Goal: Transaction & Acquisition: Purchase product/service

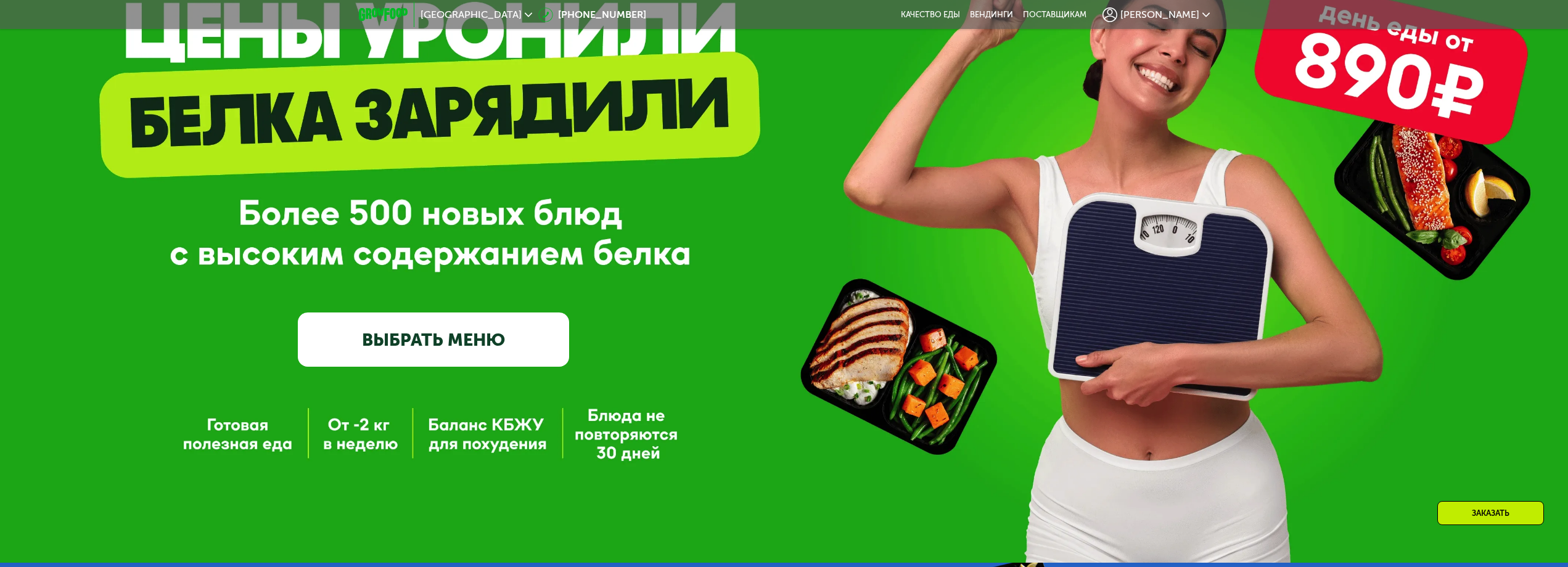
scroll to position [67, 0]
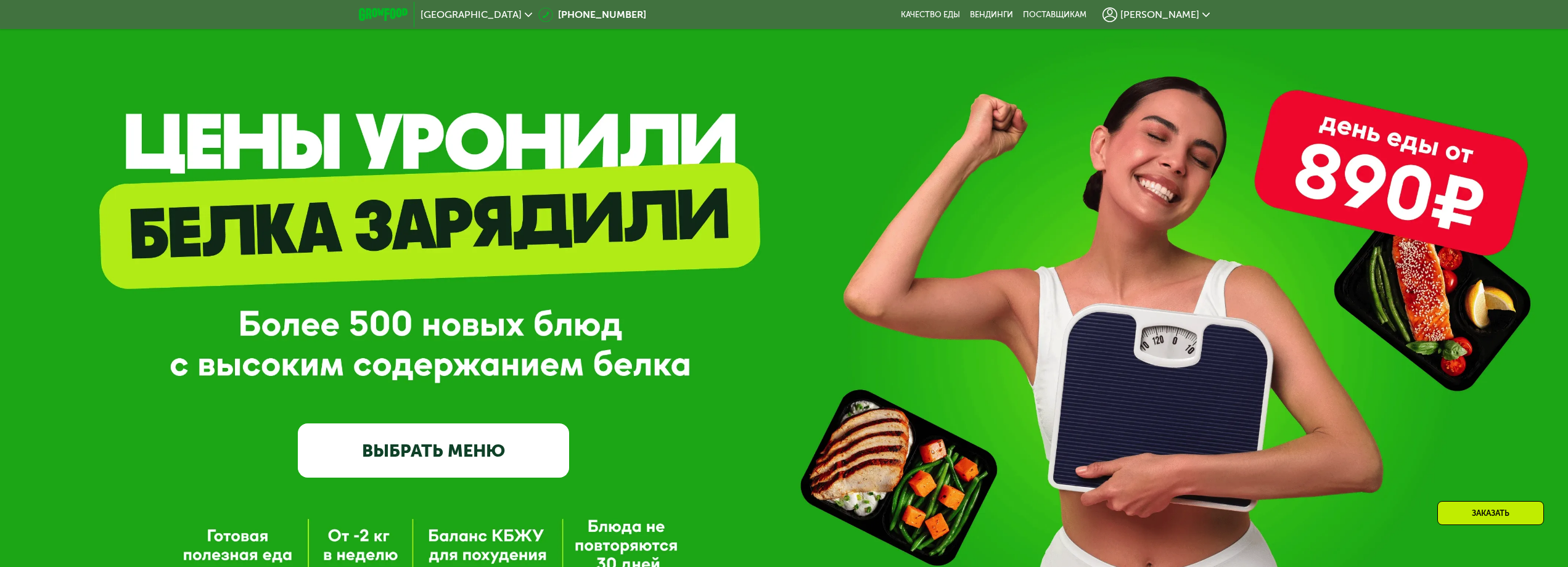
click at [494, 446] on link "ВЫБРАТЬ МЕНЮ" at bounding box center [434, 451] width 272 height 54
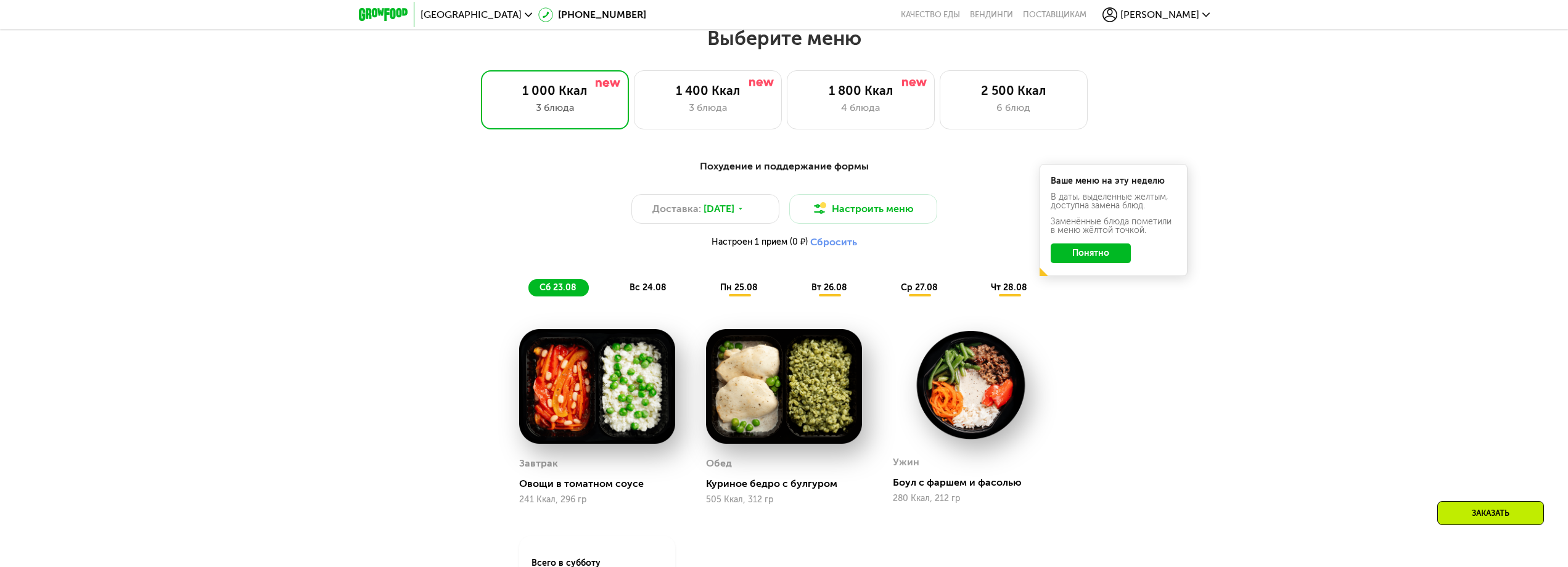
scroll to position [851, 0]
click at [730, 111] on div "3 блюда" at bounding box center [708, 107] width 122 height 15
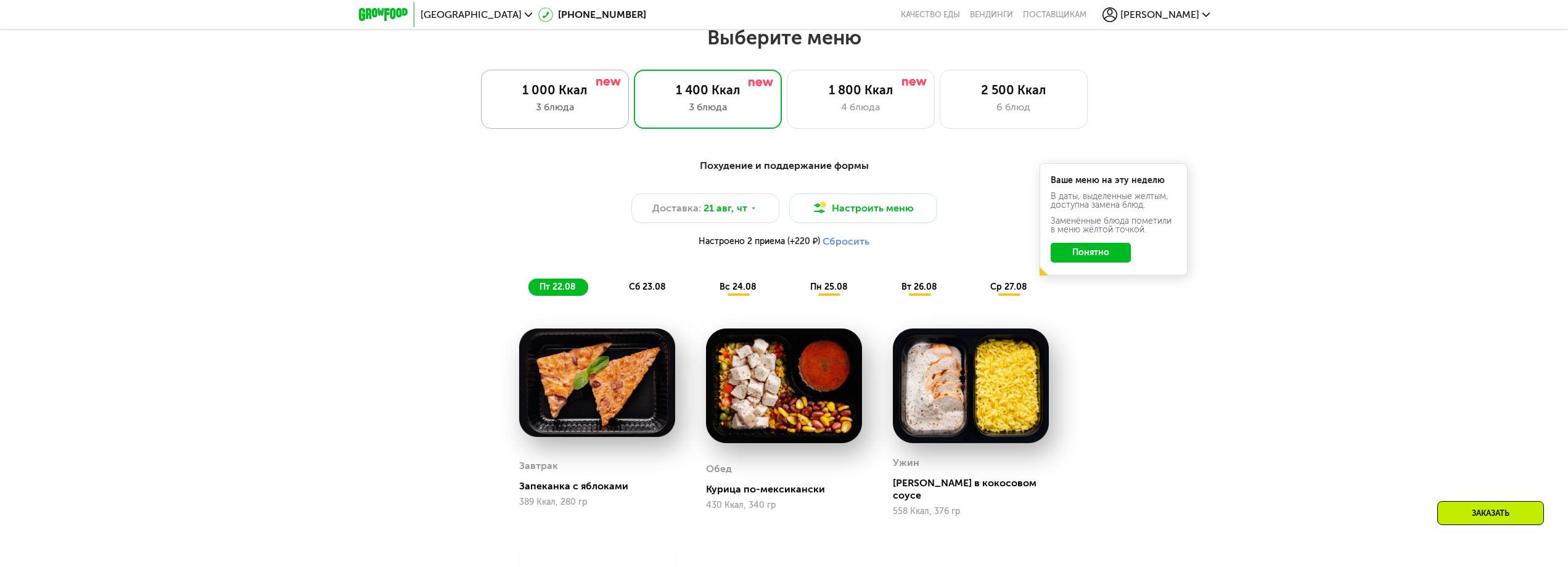
click at [569, 106] on div "3 блюда" at bounding box center [554, 107] width 122 height 15
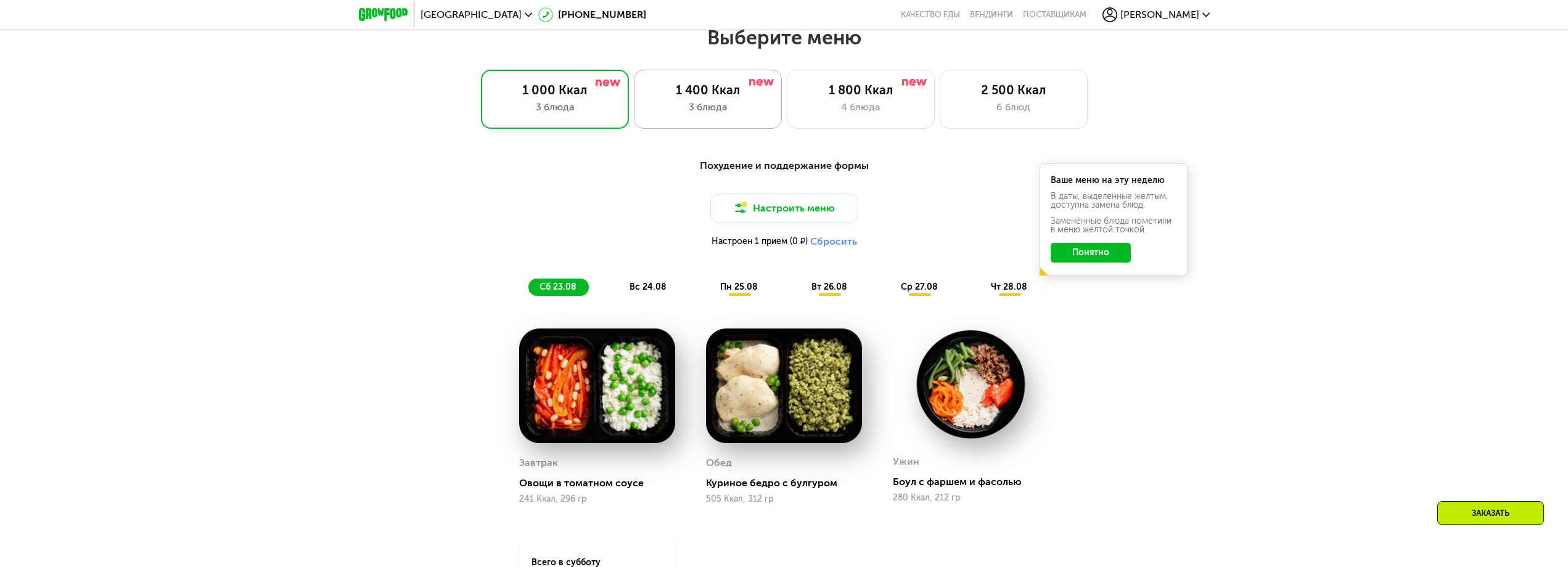
click at [676, 107] on div "3 блюда" at bounding box center [708, 107] width 122 height 15
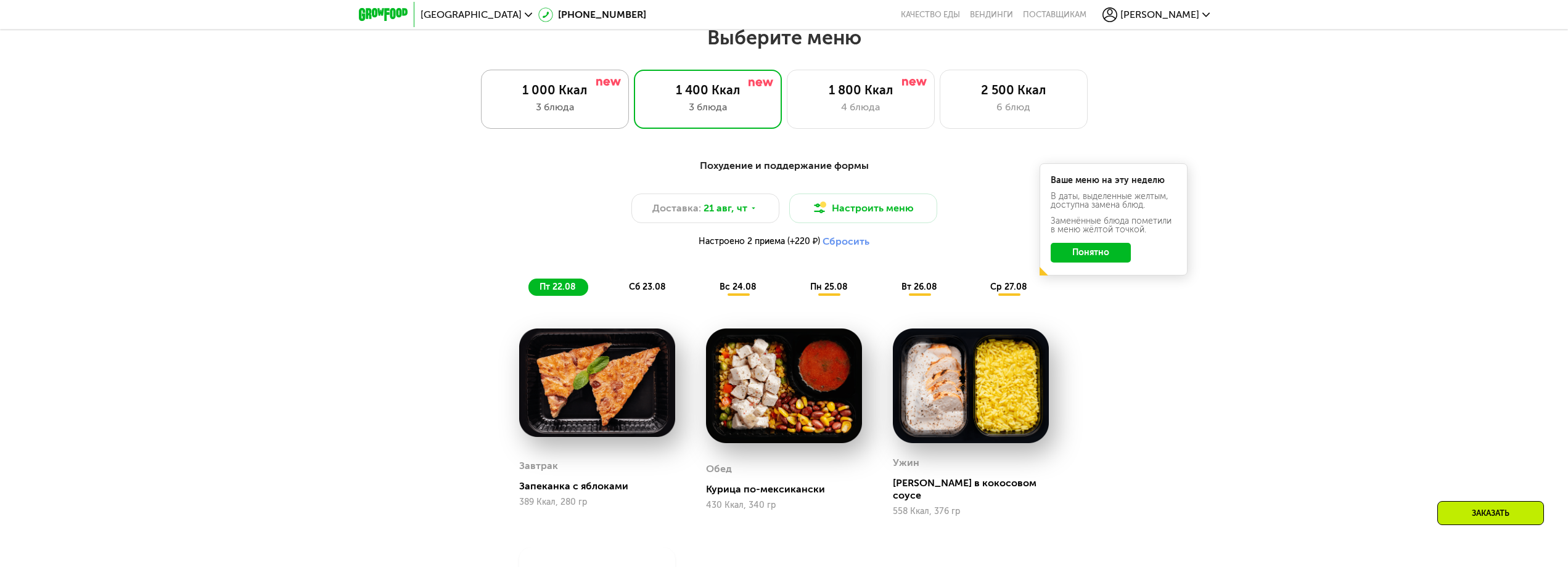
click at [547, 106] on div "3 блюда" at bounding box center [554, 107] width 122 height 15
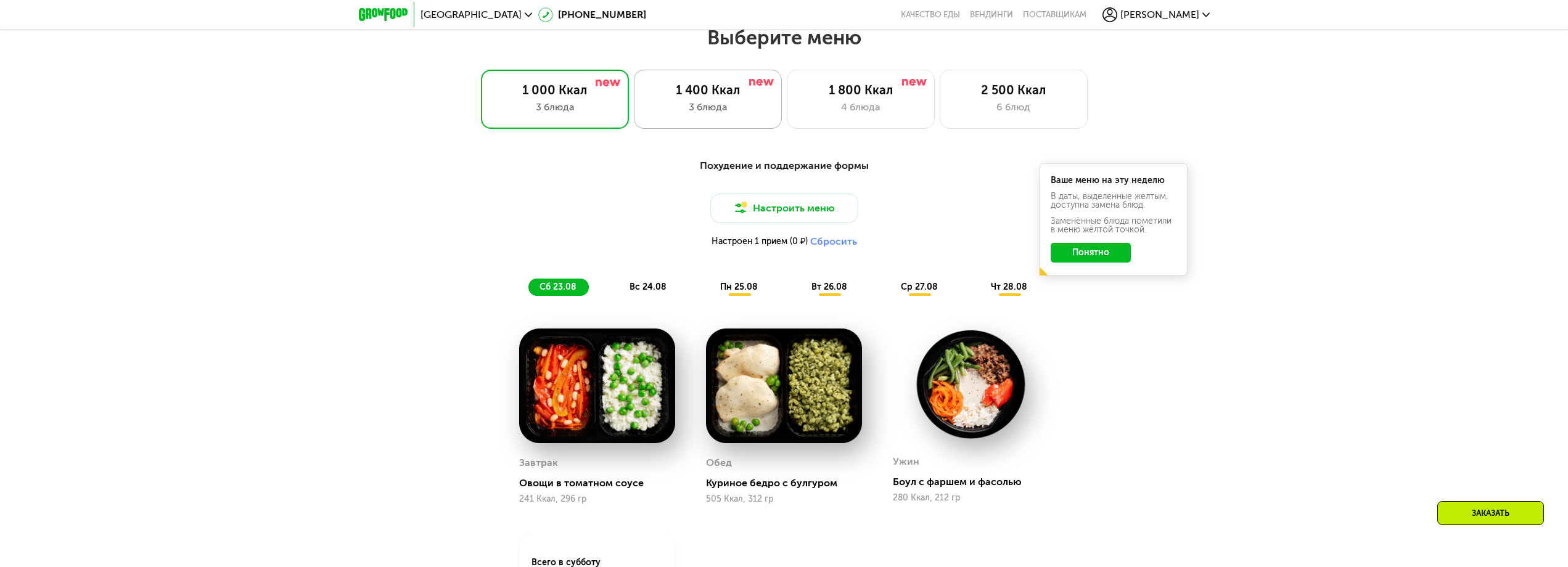
click at [676, 105] on div "3 блюда" at bounding box center [708, 107] width 122 height 15
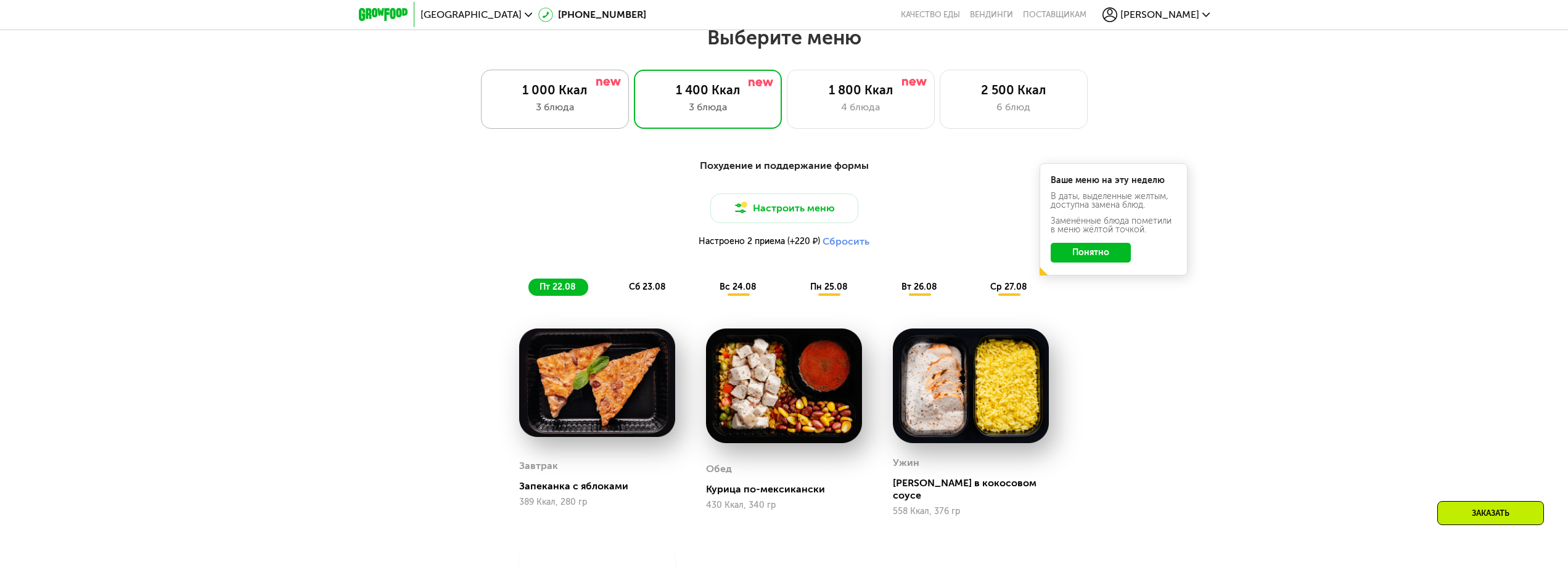
click at [535, 105] on div "3 блюда" at bounding box center [554, 107] width 122 height 15
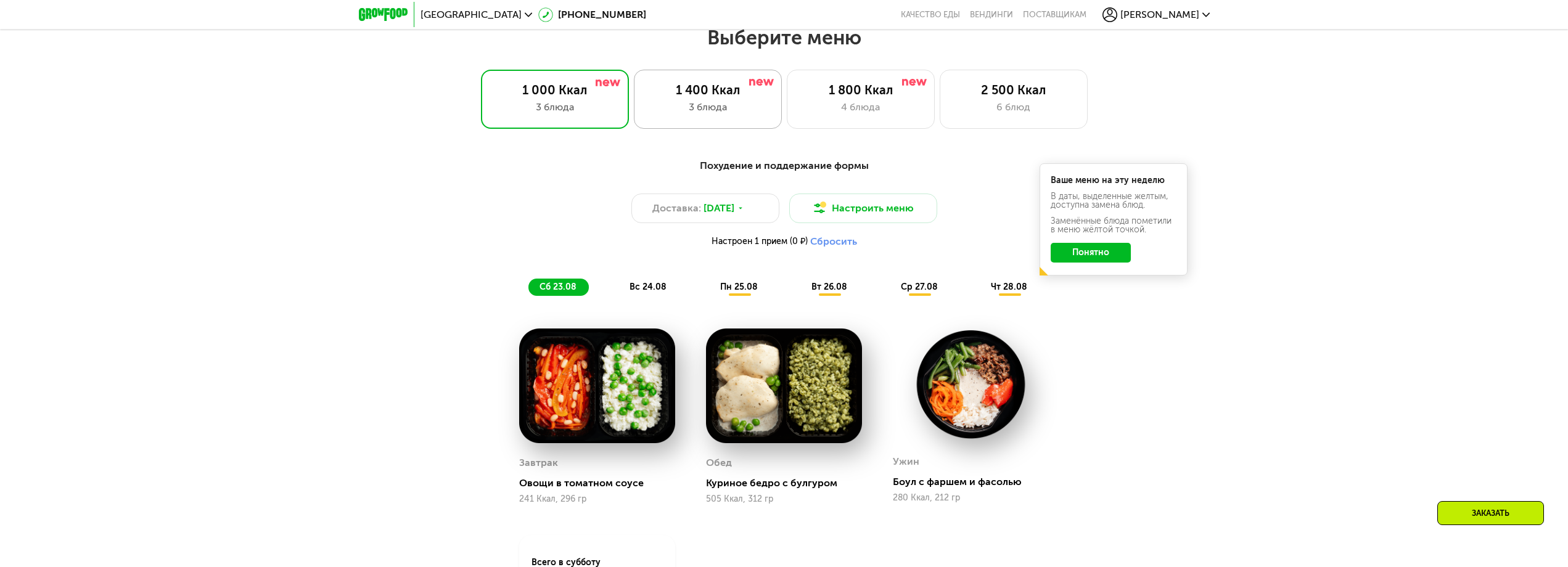
click at [787, 102] on div "1 400 Ккал 3 блюда" at bounding box center [860, 100] width 148 height 59
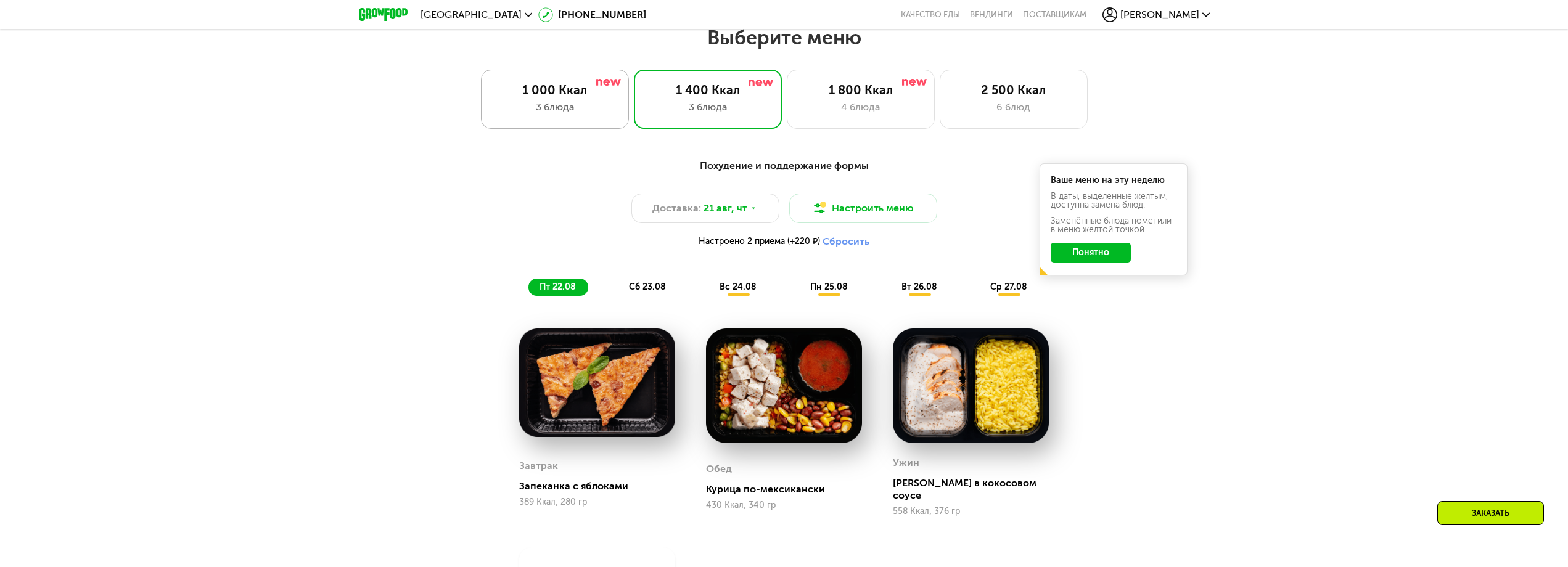
click at [527, 107] on div "3 блюда" at bounding box center [554, 107] width 122 height 15
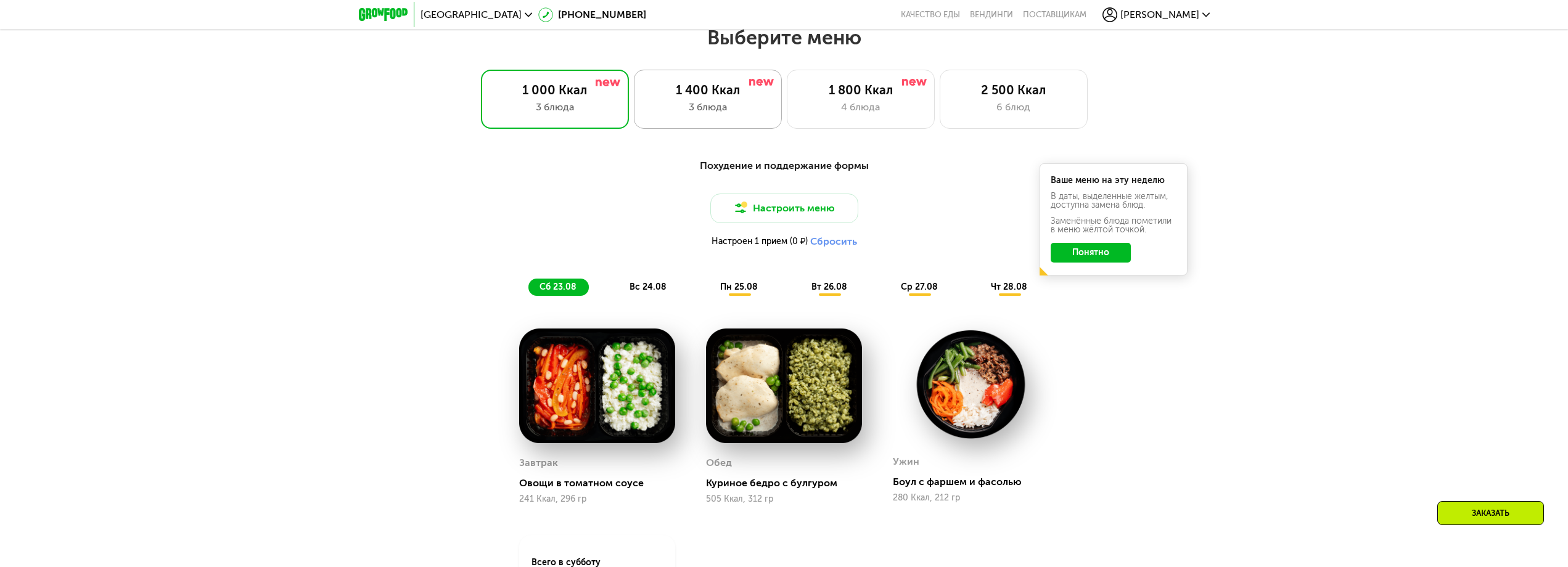
click at [690, 108] on div "3 блюда" at bounding box center [708, 107] width 122 height 15
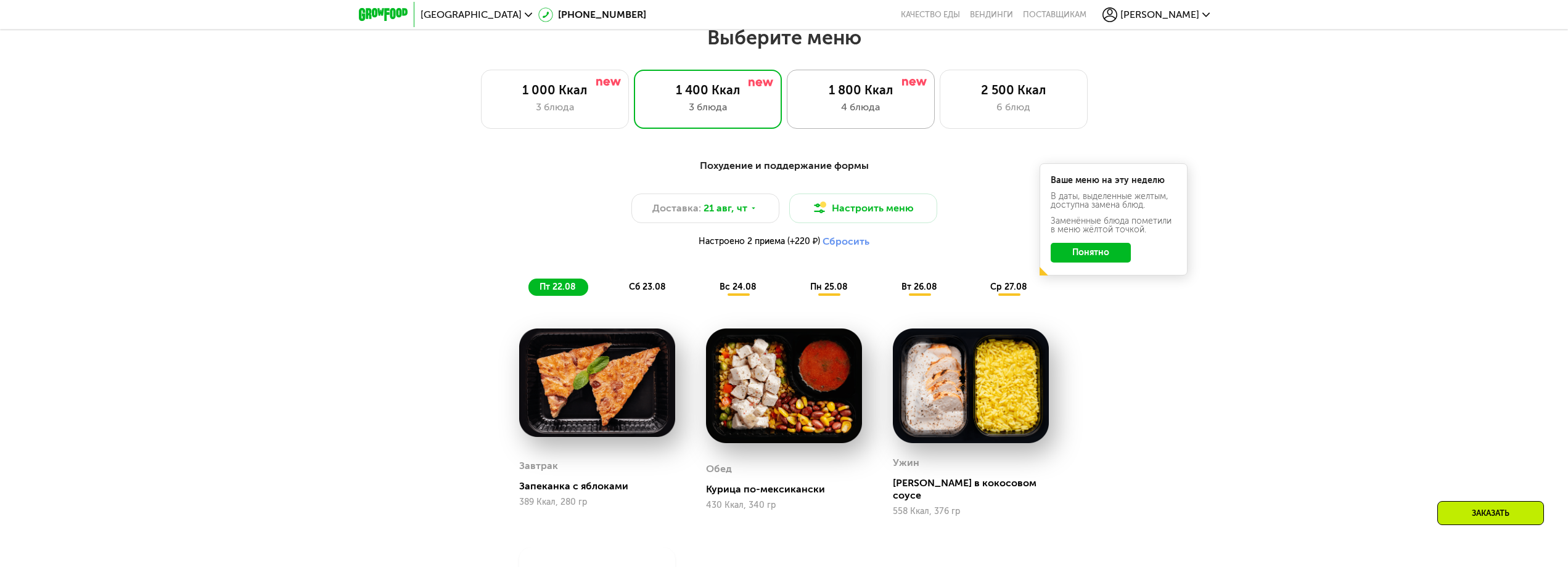
click at [940, 102] on div "1 800 Ккал 4 блюда" at bounding box center [1013, 100] width 148 height 59
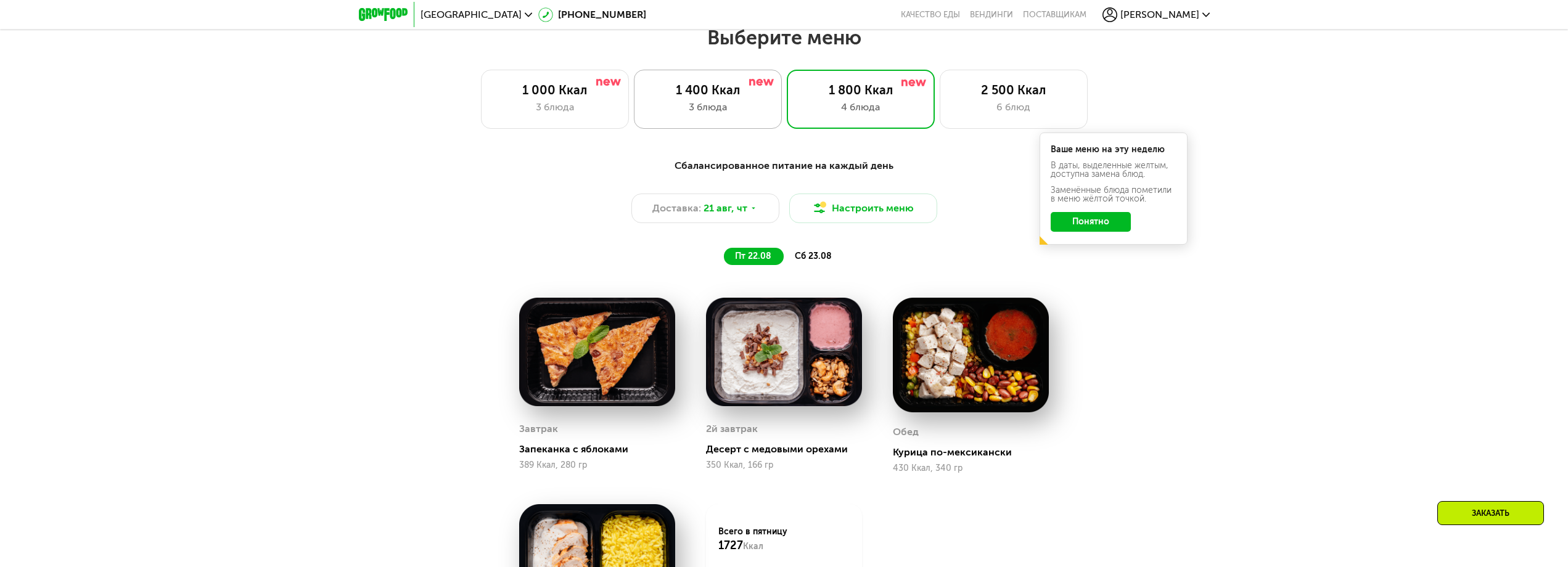
click at [733, 110] on div "3 блюда" at bounding box center [708, 107] width 122 height 15
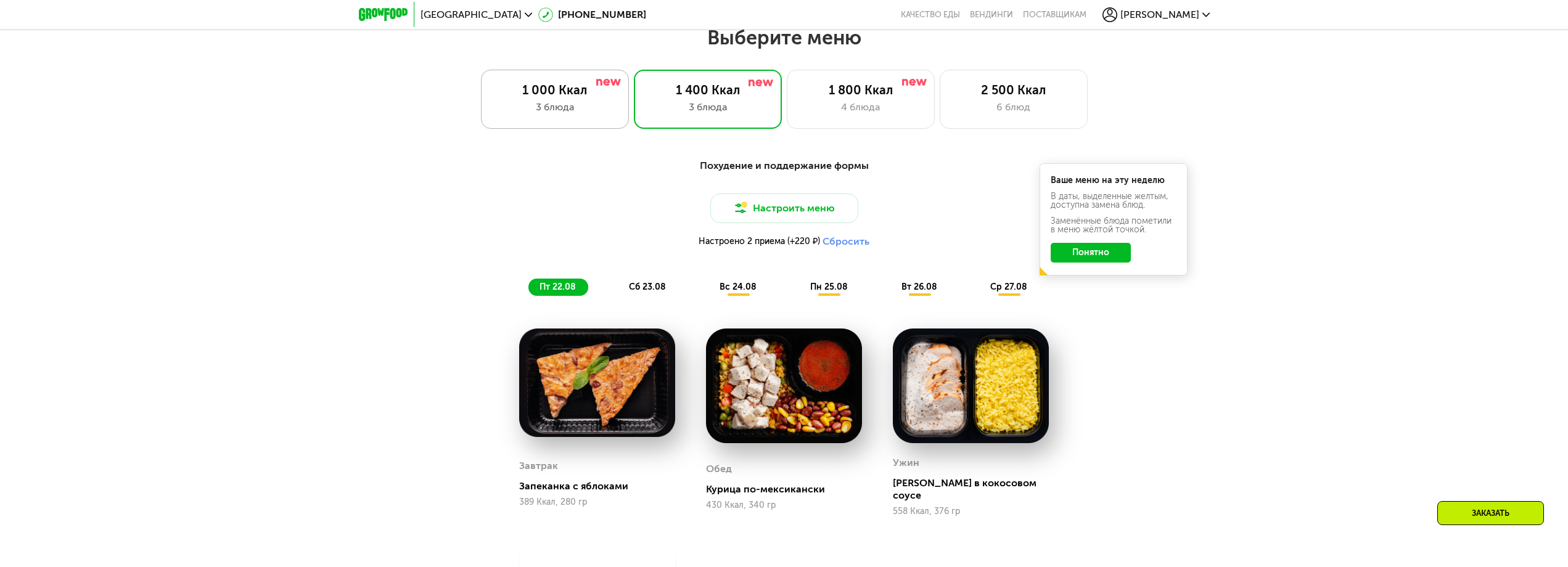
click at [633, 103] on div "1 000 Ккал 3 блюда" at bounding box center [707, 100] width 148 height 59
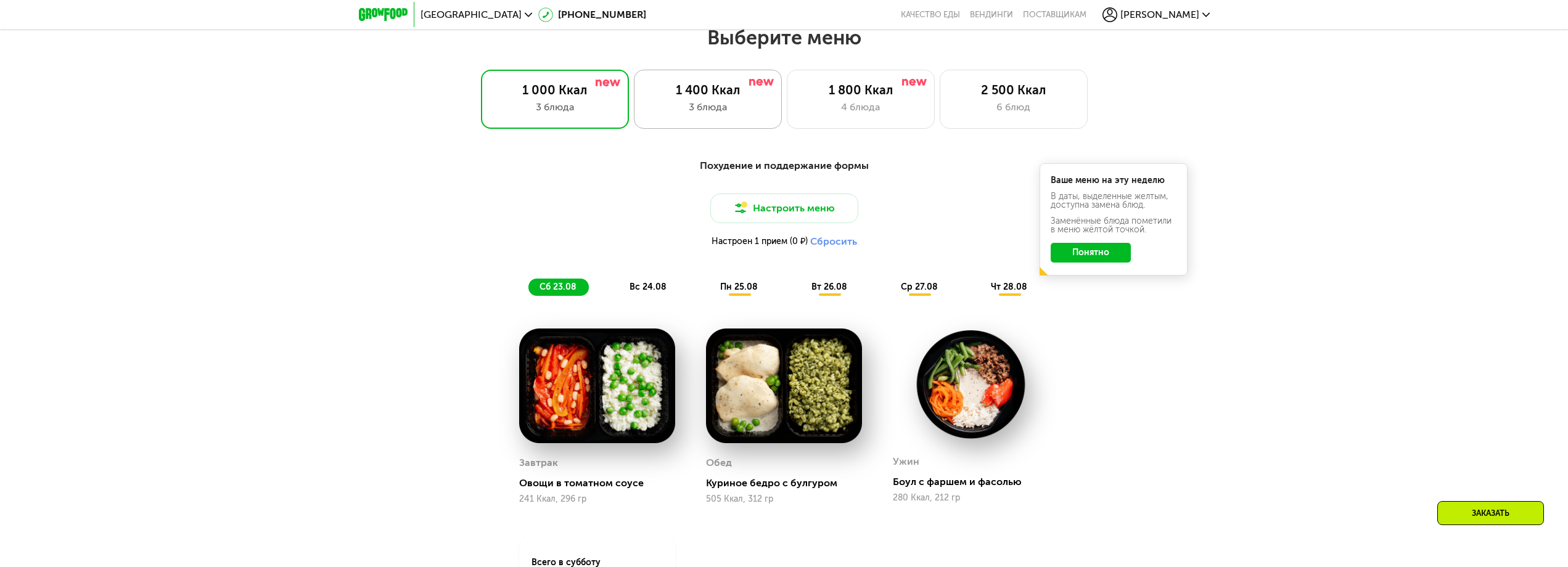
click at [682, 106] on div "3 блюда" at bounding box center [708, 107] width 122 height 15
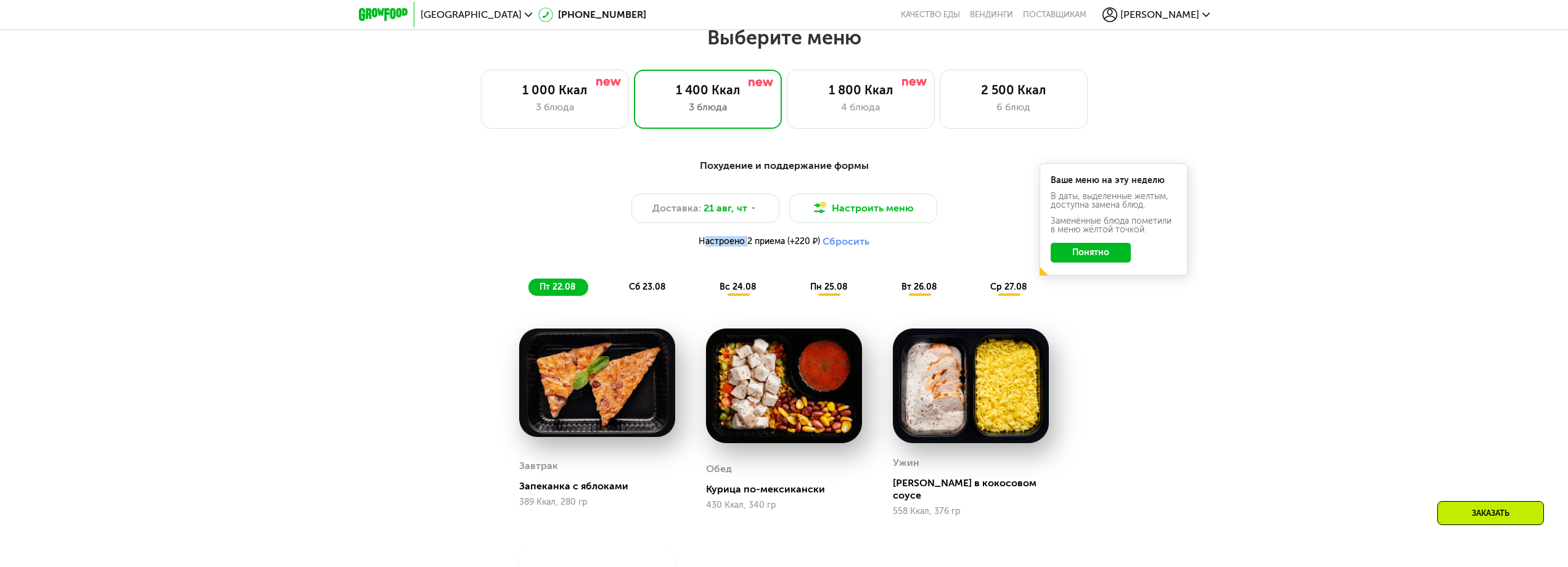
drag, startPoint x: 744, startPoint y: 244, endPoint x: 661, endPoint y: 244, distance: 83.0
click at [661, 244] on div "Настроено 2 приема (+220 ₽) Сбросить" at bounding box center [784, 241] width 730 height 13
click at [671, 243] on div "Настроено 2 приема (+220 ₽) Сбросить" at bounding box center [784, 241] width 730 height 13
drag, startPoint x: 695, startPoint y: 243, endPoint x: 811, endPoint y: 246, distance: 116.0
click at [811, 246] on div "Настроено 2 приема (+220 ₽) Сбросить" at bounding box center [784, 241] width 730 height 13
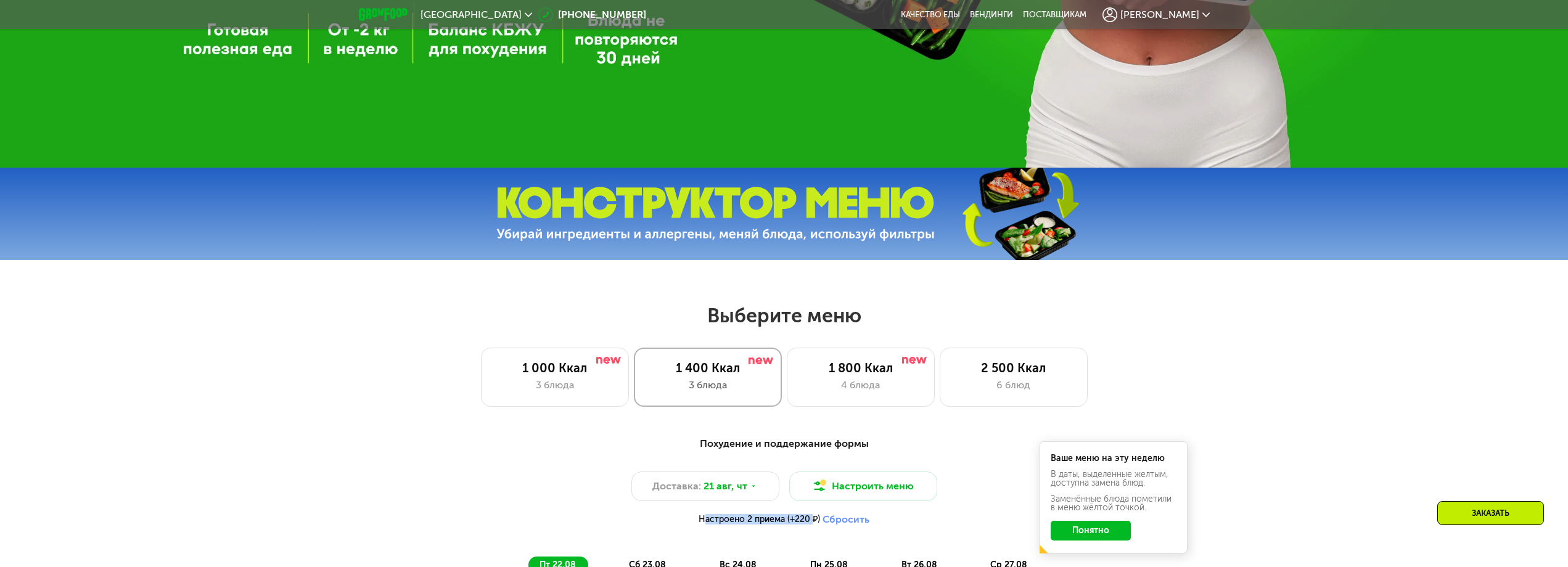
scroll to position [666, 0]
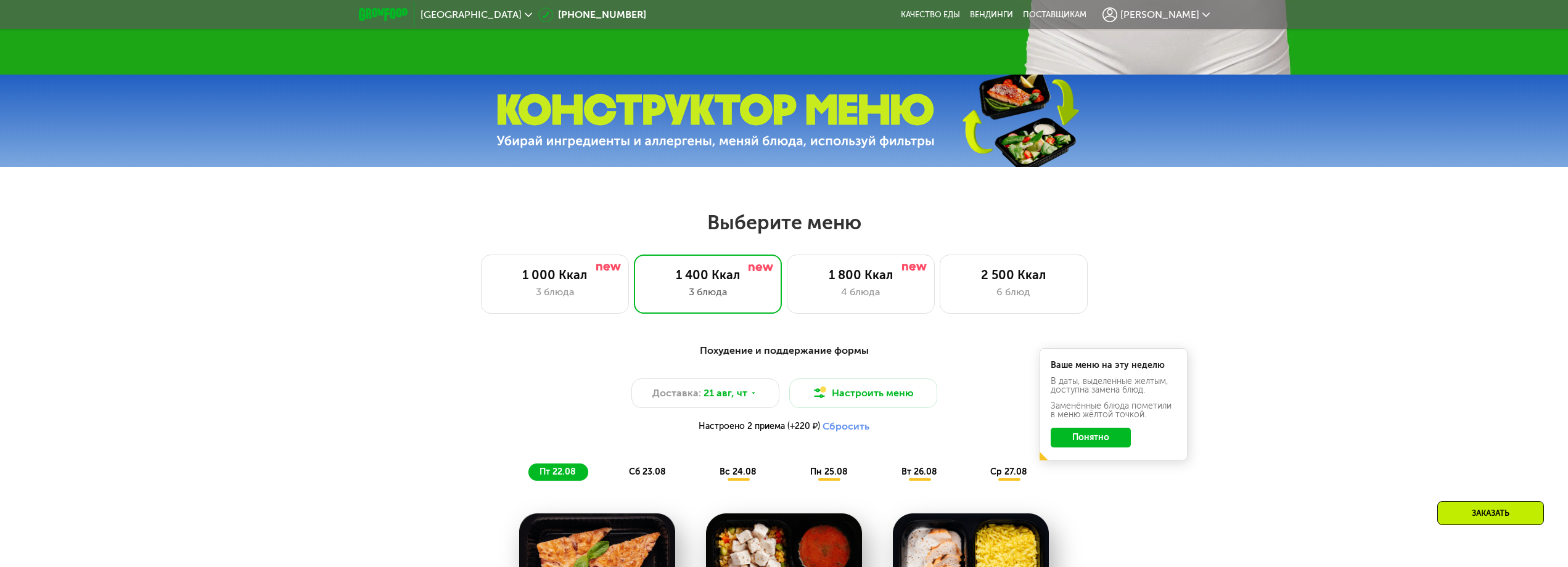
click at [585, 220] on h2 "Выберите меню" at bounding box center [784, 222] width 1489 height 24
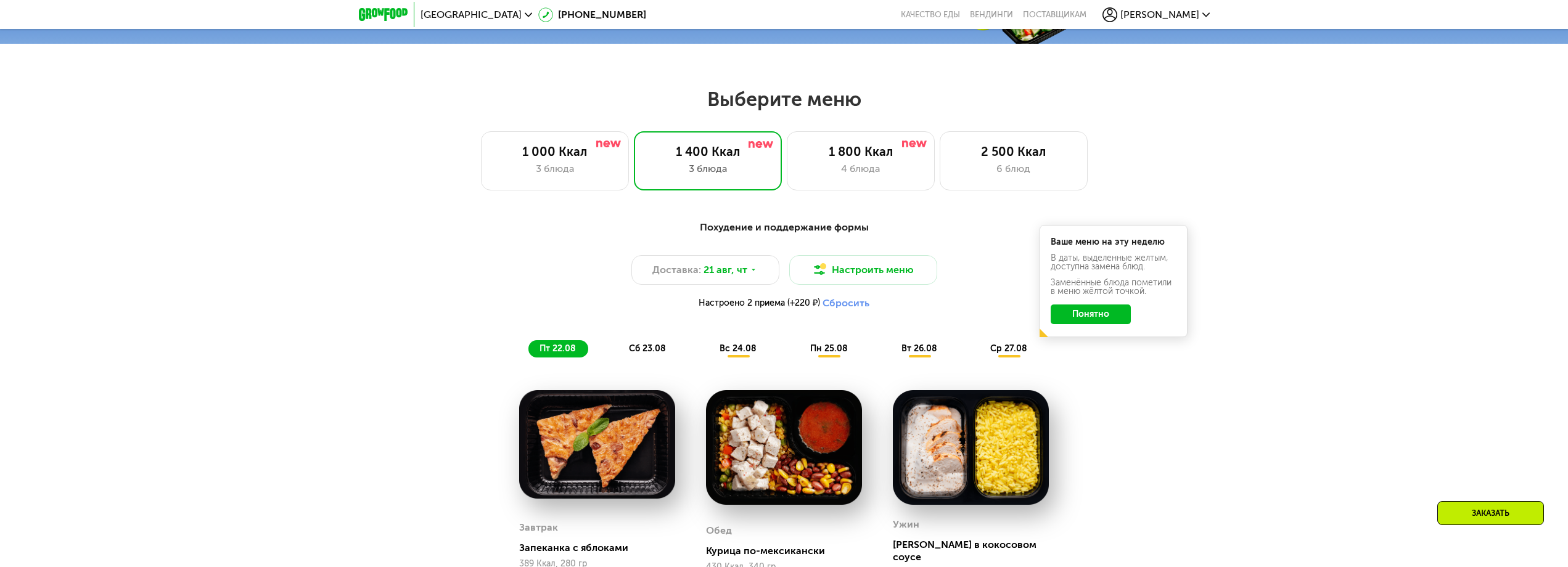
scroll to position [975, 0]
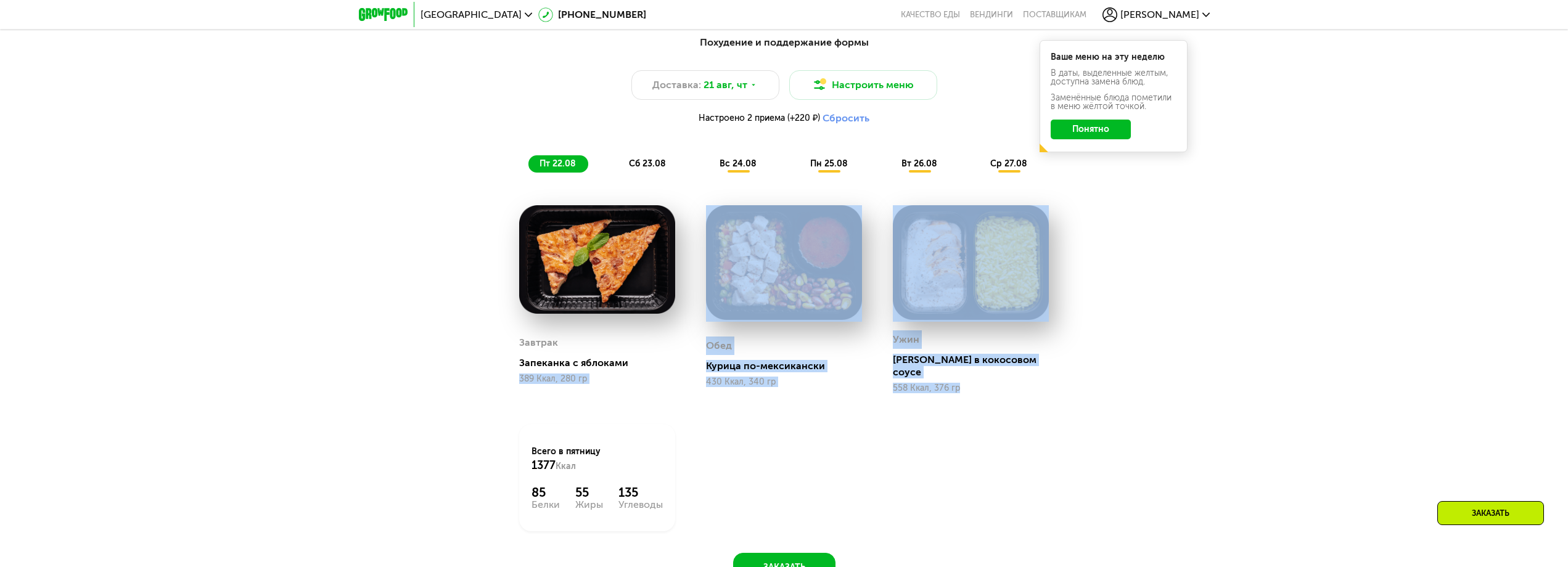
drag, startPoint x: 511, startPoint y: 376, endPoint x: 1016, endPoint y: 400, distance: 505.6
click at [0, 0] on div "Завтрак Запеканка с яблоками 389 Ккал, 280 гр Обед Курица по-мексикански 430 Кк…" at bounding box center [0, 0] width 0 height 0
click at [1016, 400] on div "Ужин Курица в кокосовом соусе 558 Ккал, 376 гр" at bounding box center [970, 300] width 186 height 219
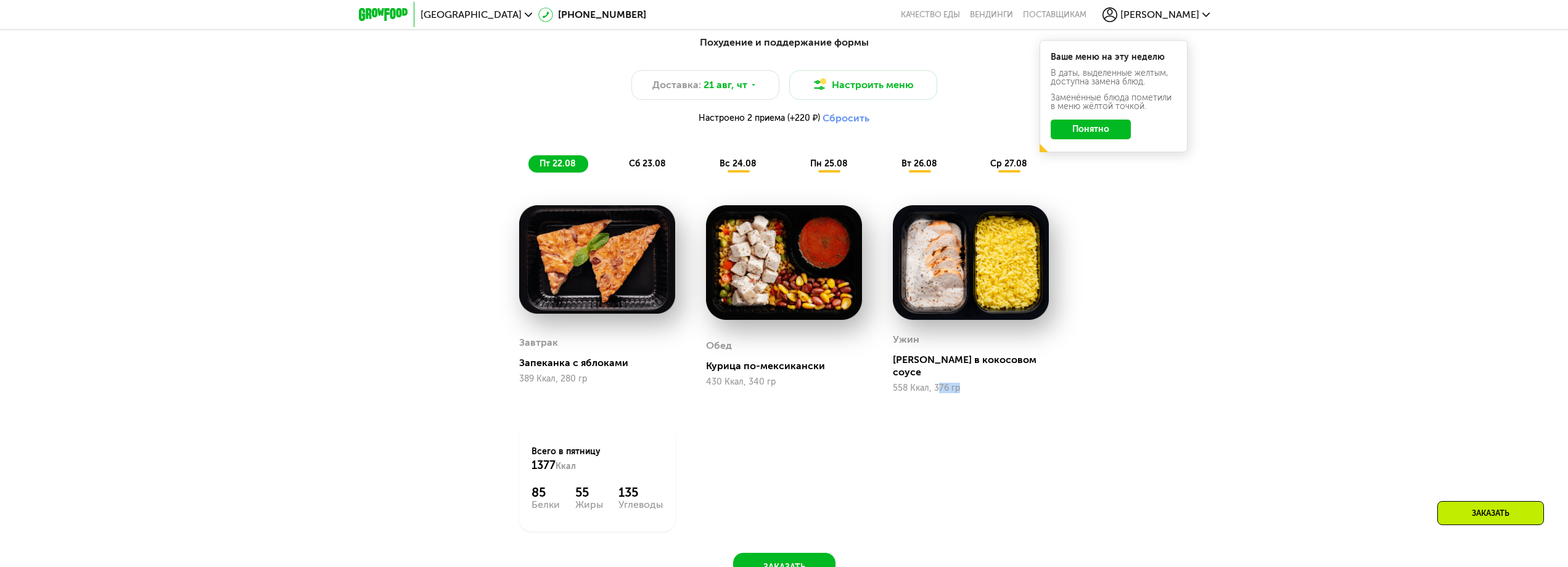
drag, startPoint x: 1015, startPoint y: 400, endPoint x: 939, endPoint y: 399, distance: 76.0
click at [939, 399] on div "Ужин Курица в кокосовом соусе 558 Ккал, 376 гр" at bounding box center [970, 300] width 186 height 219
click at [938, 399] on div "Ужин Курица в кокосовом соусе 558 Ккал, 376 гр" at bounding box center [970, 300] width 186 height 219
click at [0, 0] on div "Завтрак Запеканка с яблоками 389 Ккал, 280 гр Обед Курица по-мексикански 430 Кк…" at bounding box center [0, 0] width 0 height 0
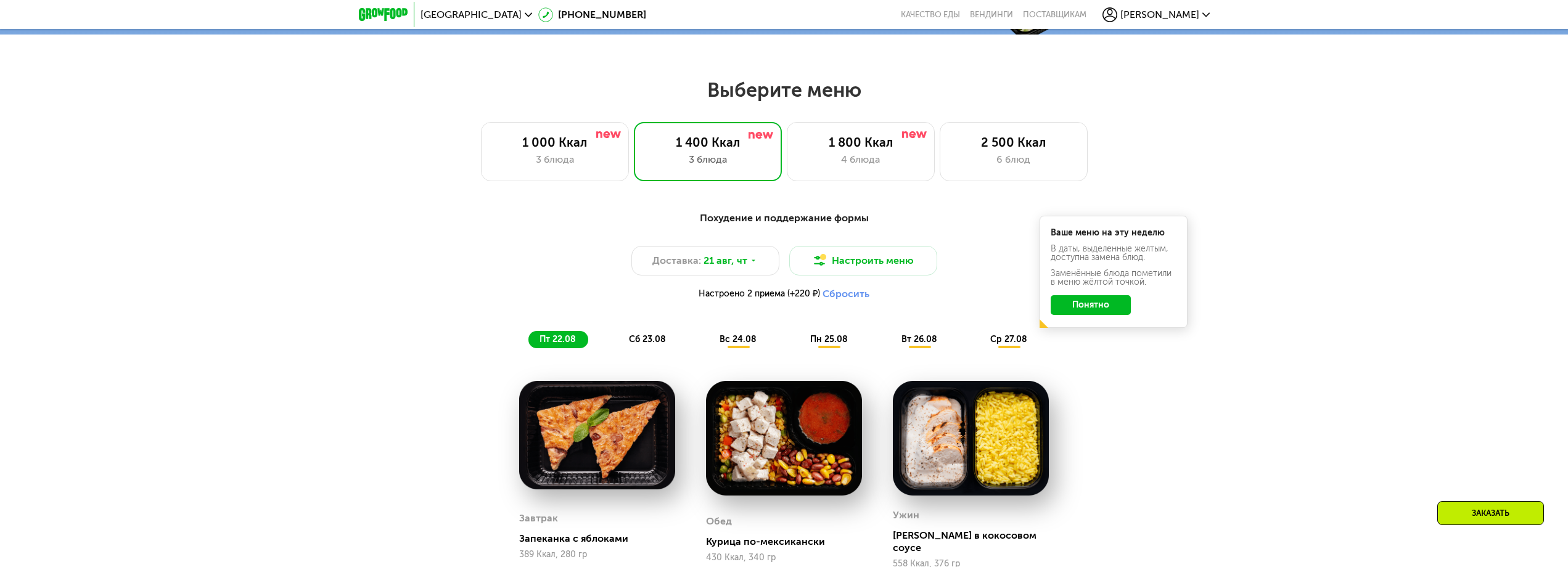
scroll to position [789, 0]
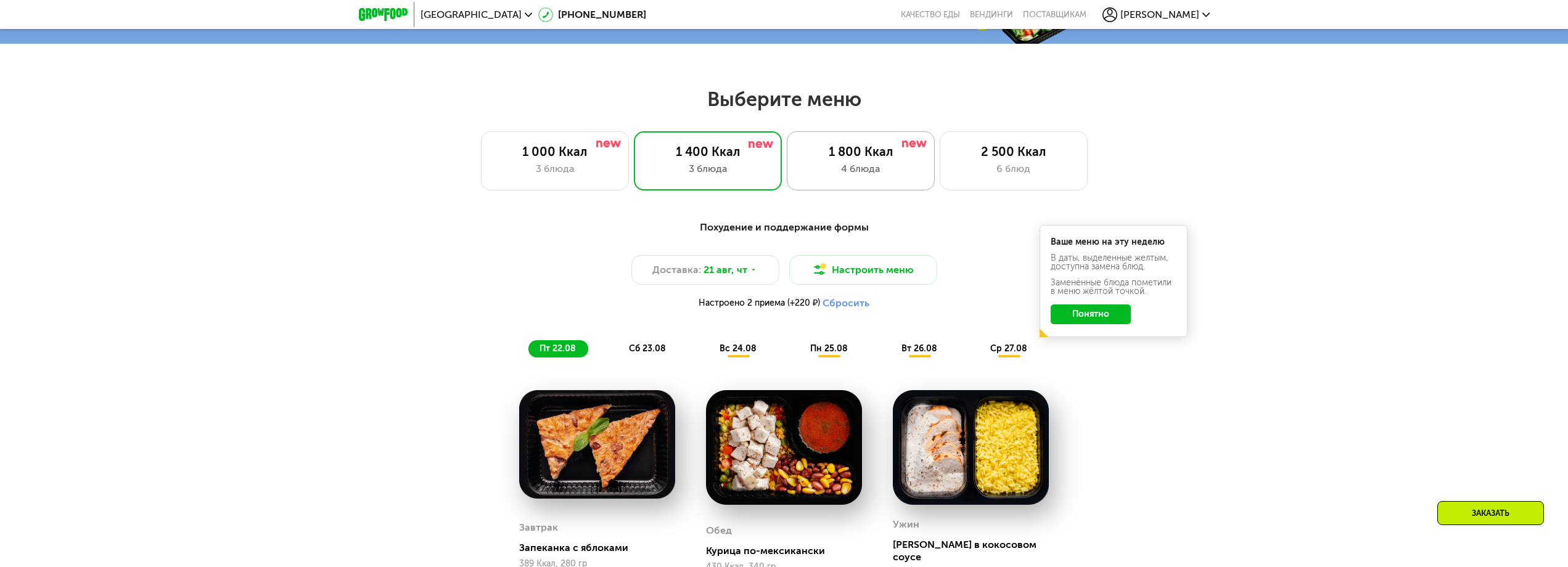
click at [884, 176] on div "4 блюда" at bounding box center [860, 169] width 122 height 15
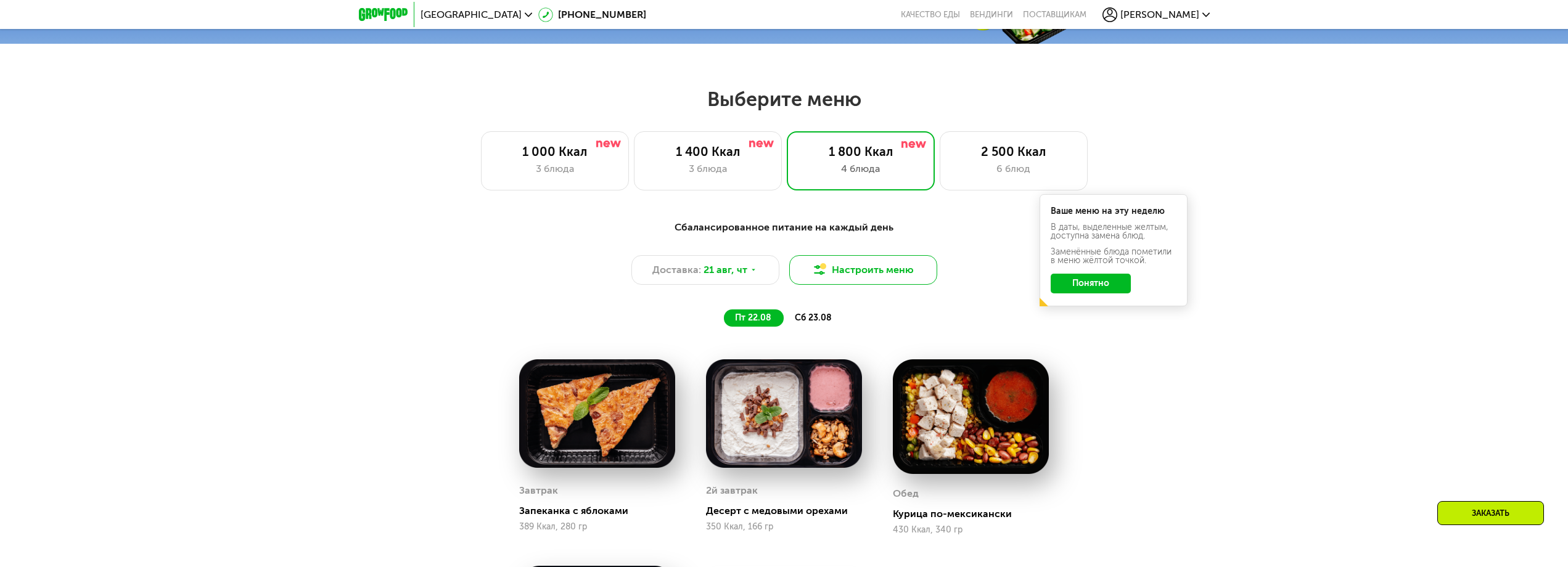
click at [832, 278] on button "Настроить меню" at bounding box center [862, 270] width 148 height 30
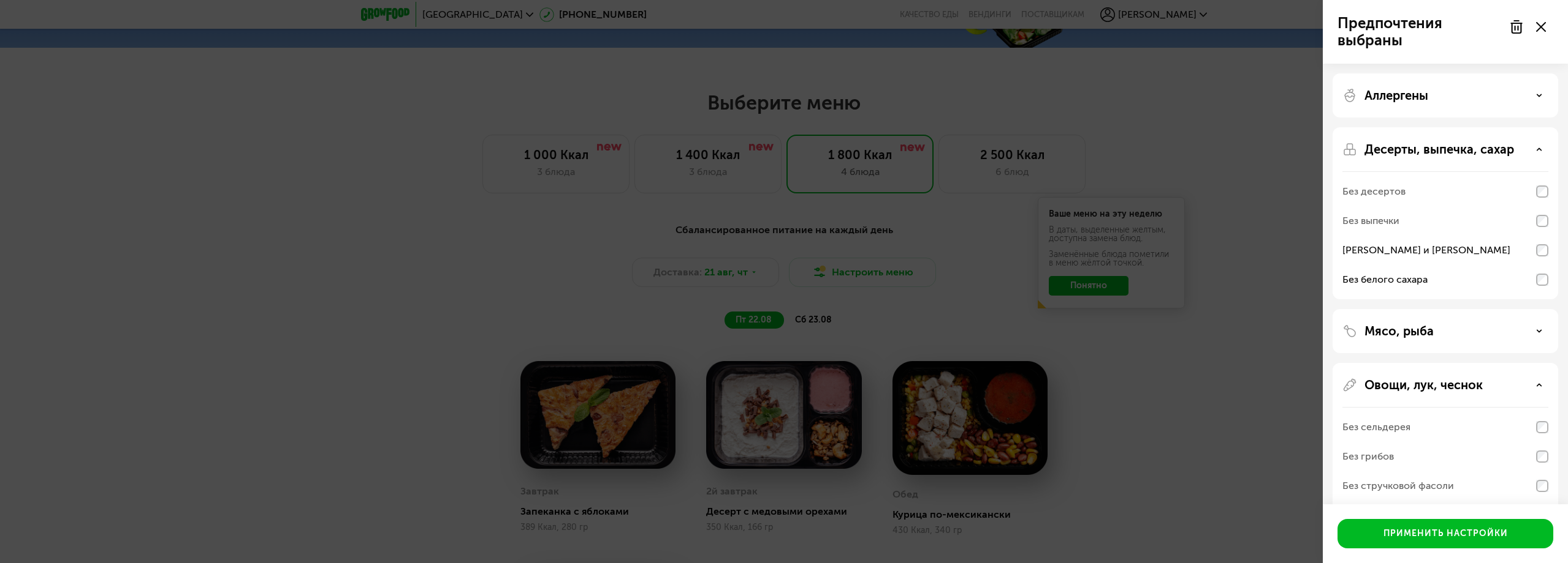
click at [622, 224] on div "Предпочтения выбраны Аллергены Десерты, выпечка, сахар Без десертов Без выпечки…" at bounding box center [784, 282] width 1568 height 563
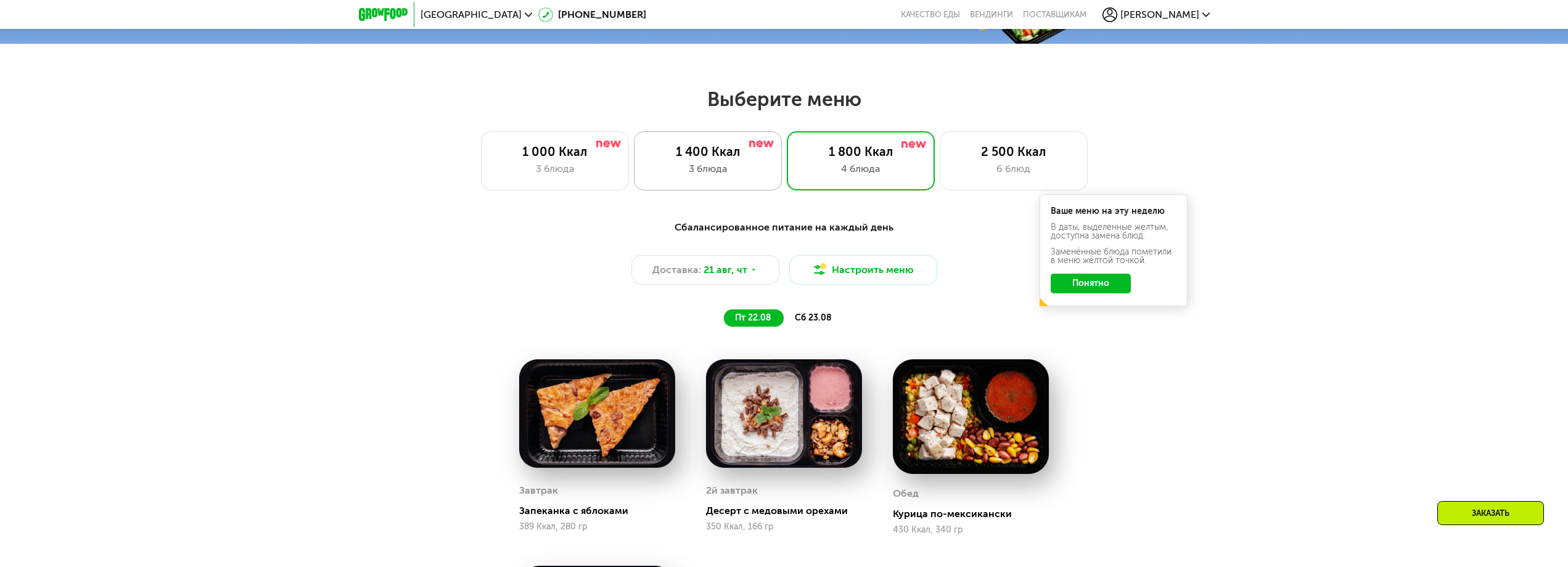
scroll to position [481, 0]
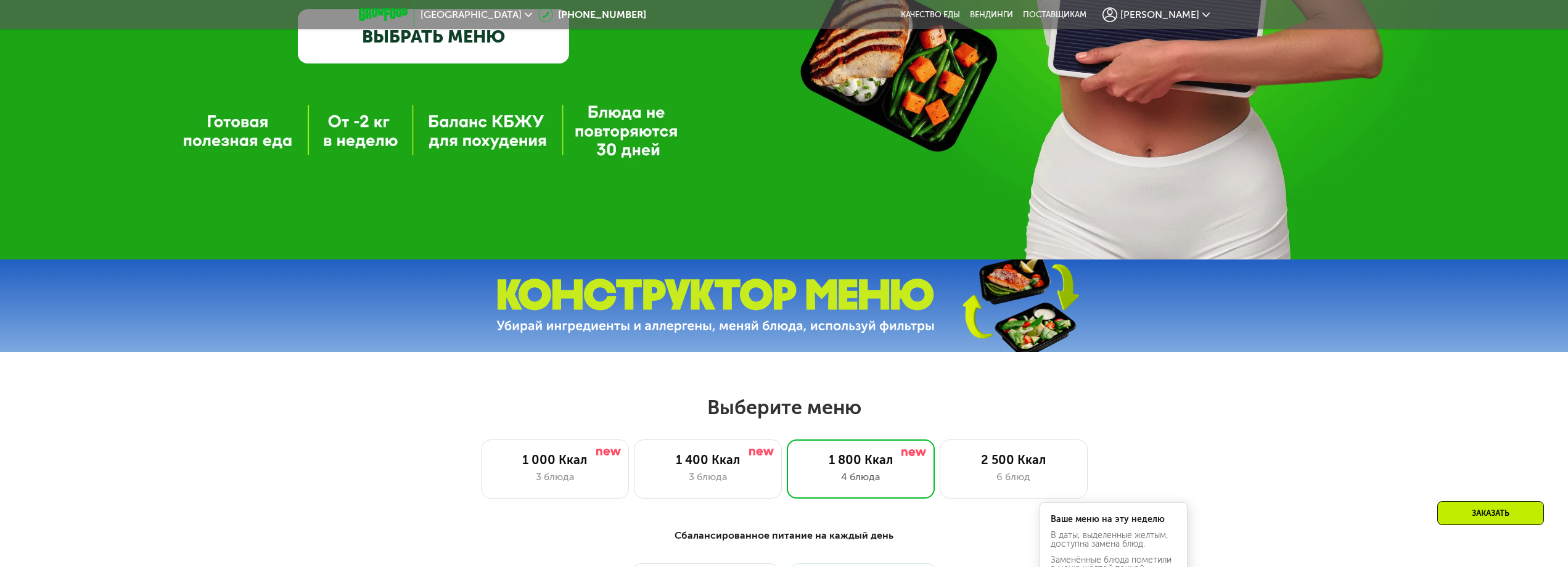
drag, startPoint x: 816, startPoint y: 424, endPoint x: 810, endPoint y: 425, distance: 6.1
click at [810, 425] on div "Выберите меню 1 000 Ккал 3 блюда 1 400 Ккал 3 блюда 1 800 Ккал 4 блюда 2 500 Кк…" at bounding box center [784, 446] width 1568 height 104
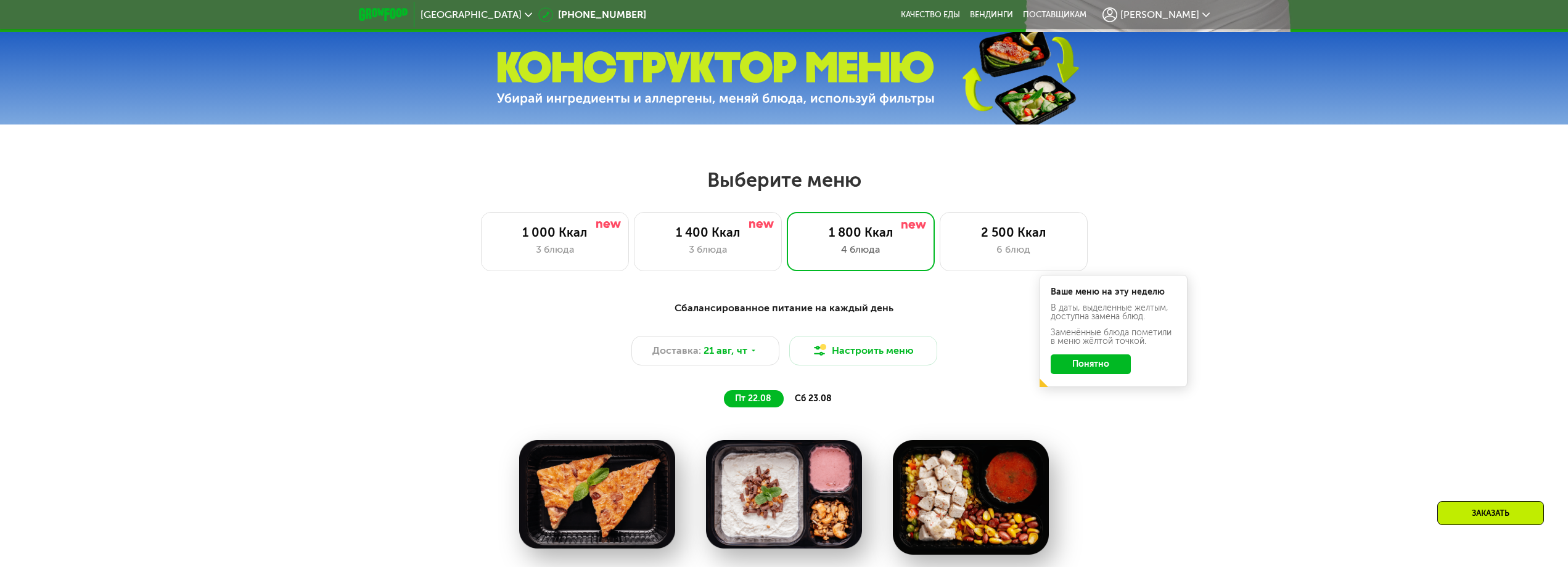
scroll to position [727, 0]
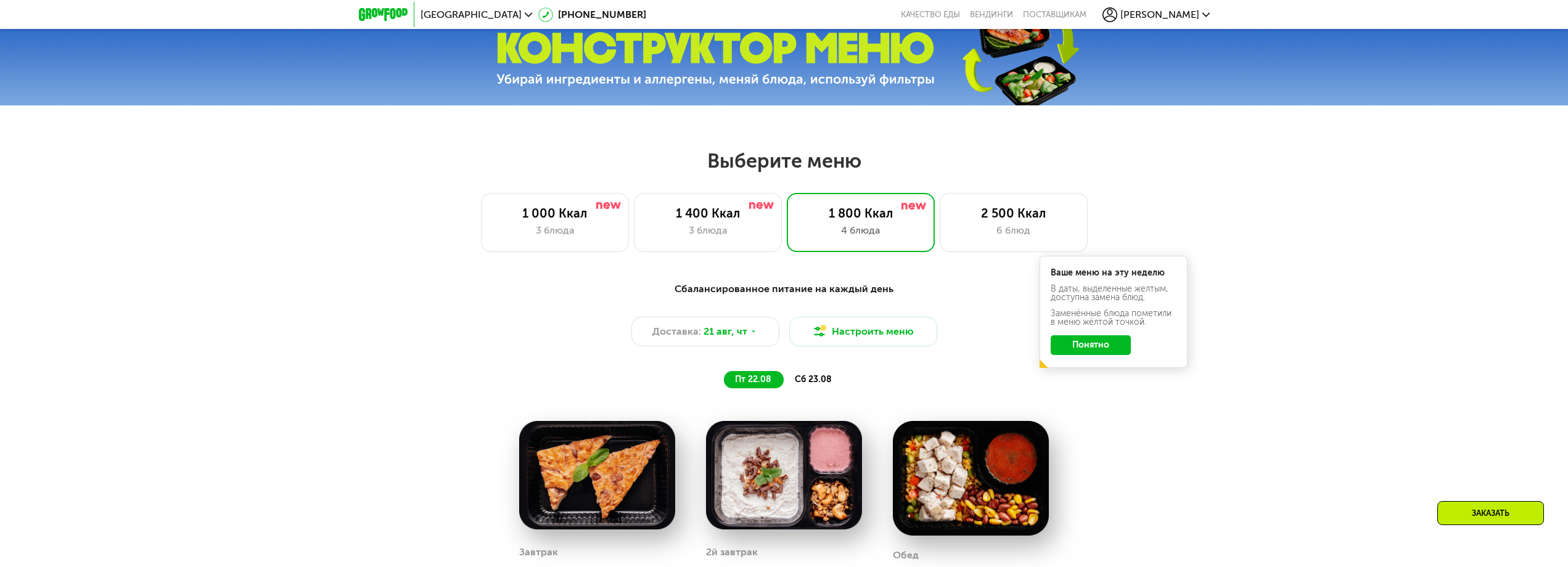
click at [1097, 349] on button "Понятно" at bounding box center [1090, 345] width 80 height 19
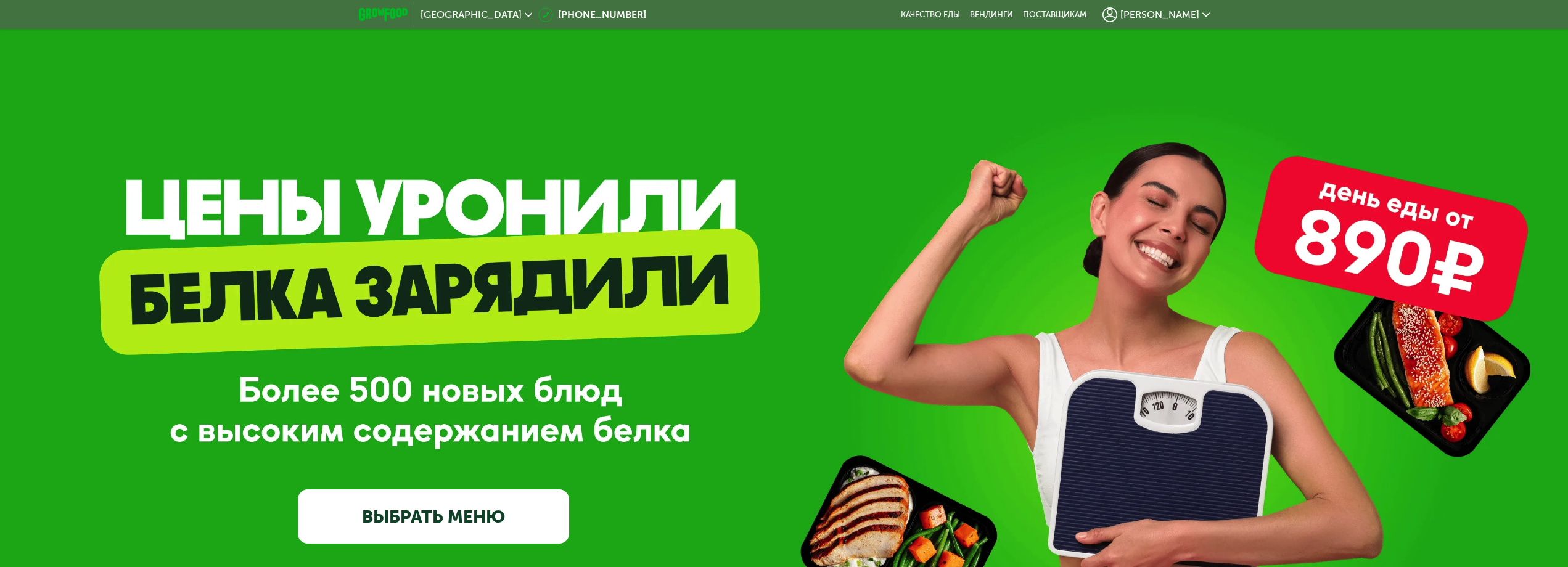
scroll to position [0, 0]
click at [439, 7] on div "[GEOGRAPHIC_DATA]" at bounding box center [476, 14] width 124 height 22
click at [450, 17] on span "[GEOGRAPHIC_DATA]" at bounding box center [471, 15] width 101 height 10
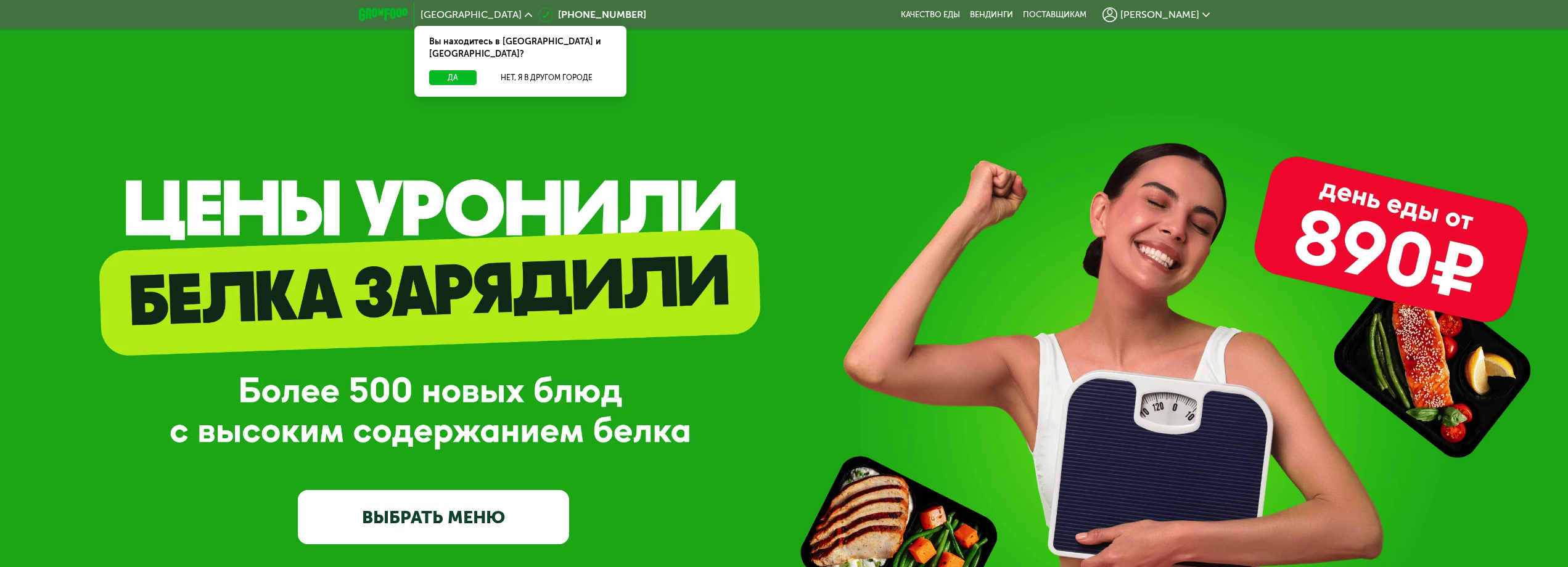
drag, startPoint x: 961, startPoint y: 56, endPoint x: 969, endPoint y: 57, distance: 8.1
click at [963, 57] on div "GrowFood — доставка правильного питания ВЫБРАТЬ МЕНЮ" at bounding box center [784, 370] width 1568 height 741
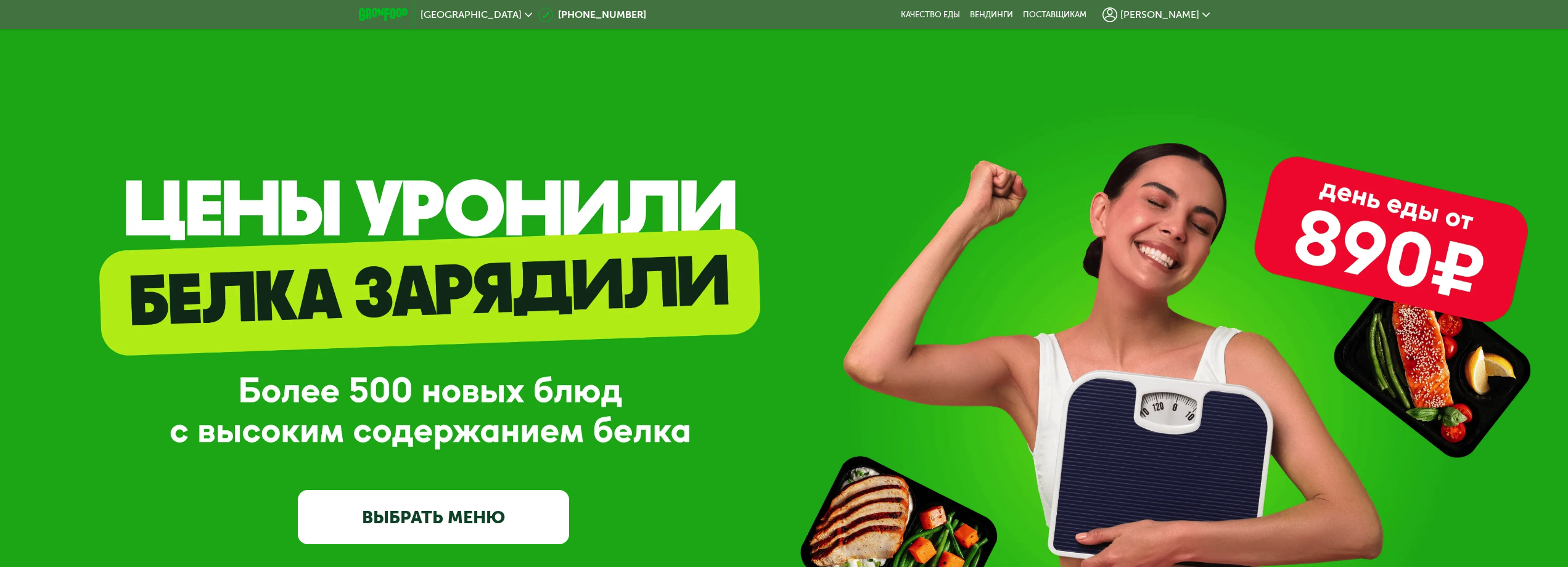
click at [1200, 13] on div "[PERSON_NAME]" at bounding box center [1156, 15] width 107 height 15
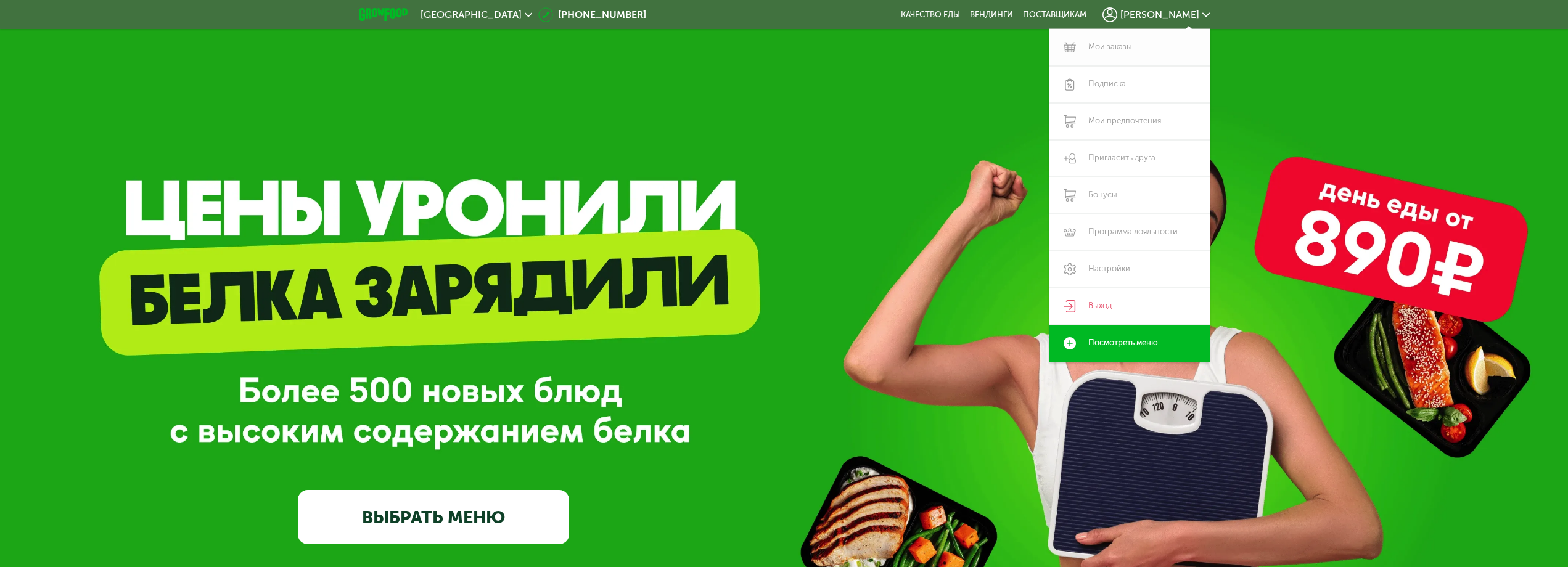
click at [1128, 48] on link "Мои заказы" at bounding box center [1129, 47] width 160 height 37
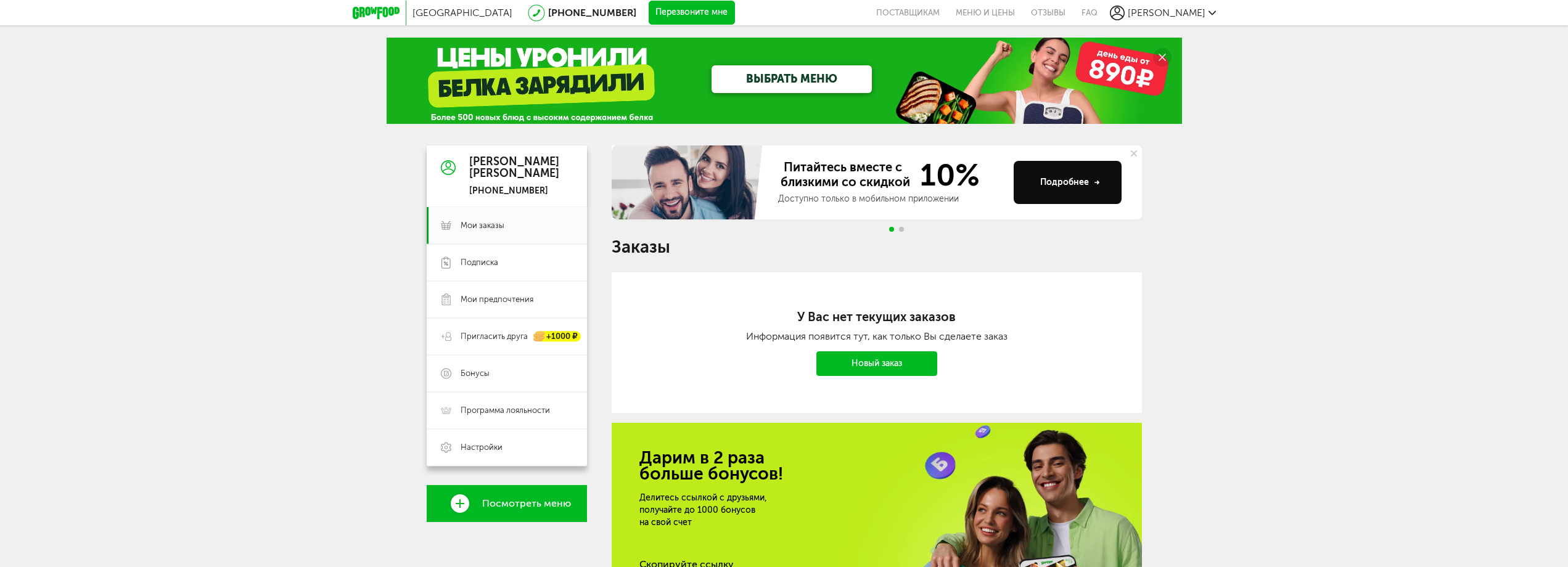
scroll to position [62, 0]
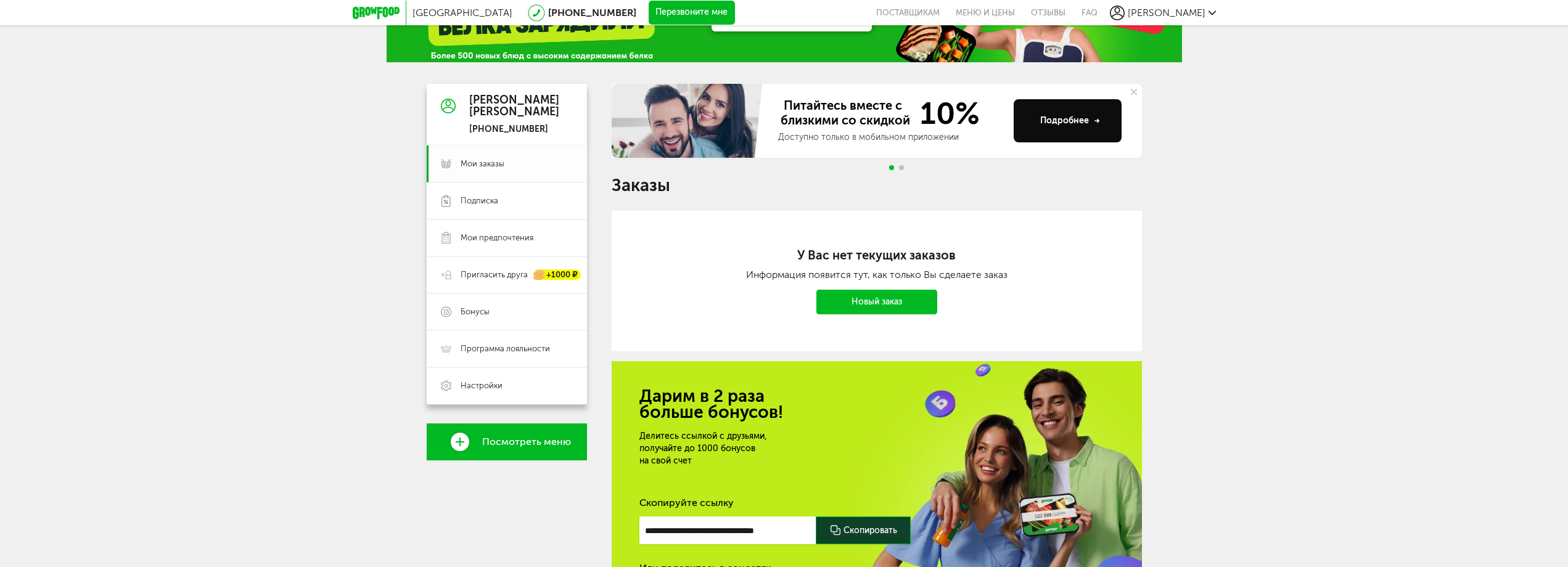
click at [488, 166] on span "Мои заказы" at bounding box center [482, 164] width 44 height 11
click at [831, 292] on link "Новый заказ" at bounding box center [876, 301] width 121 height 24
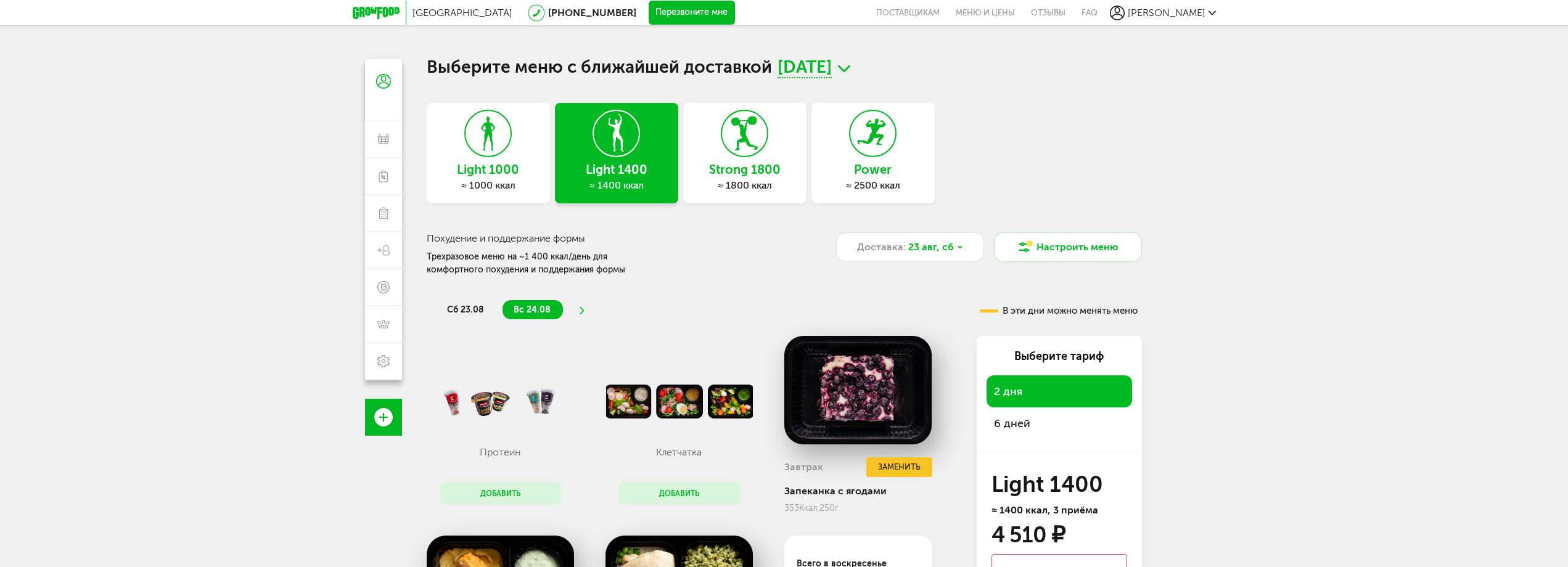
click at [832, 70] on span "23 августа, сб" at bounding box center [805, 68] width 54 height 19
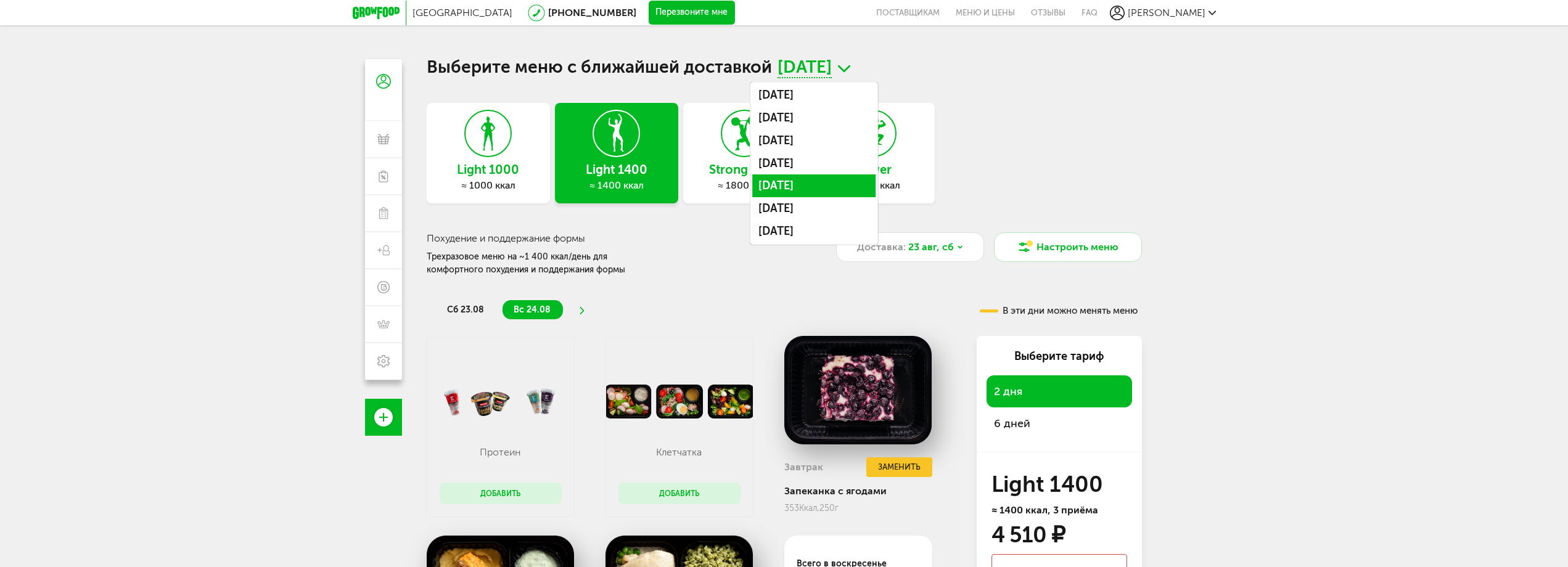
click at [844, 187] on li "25 августа, пн" at bounding box center [814, 186] width 123 height 23
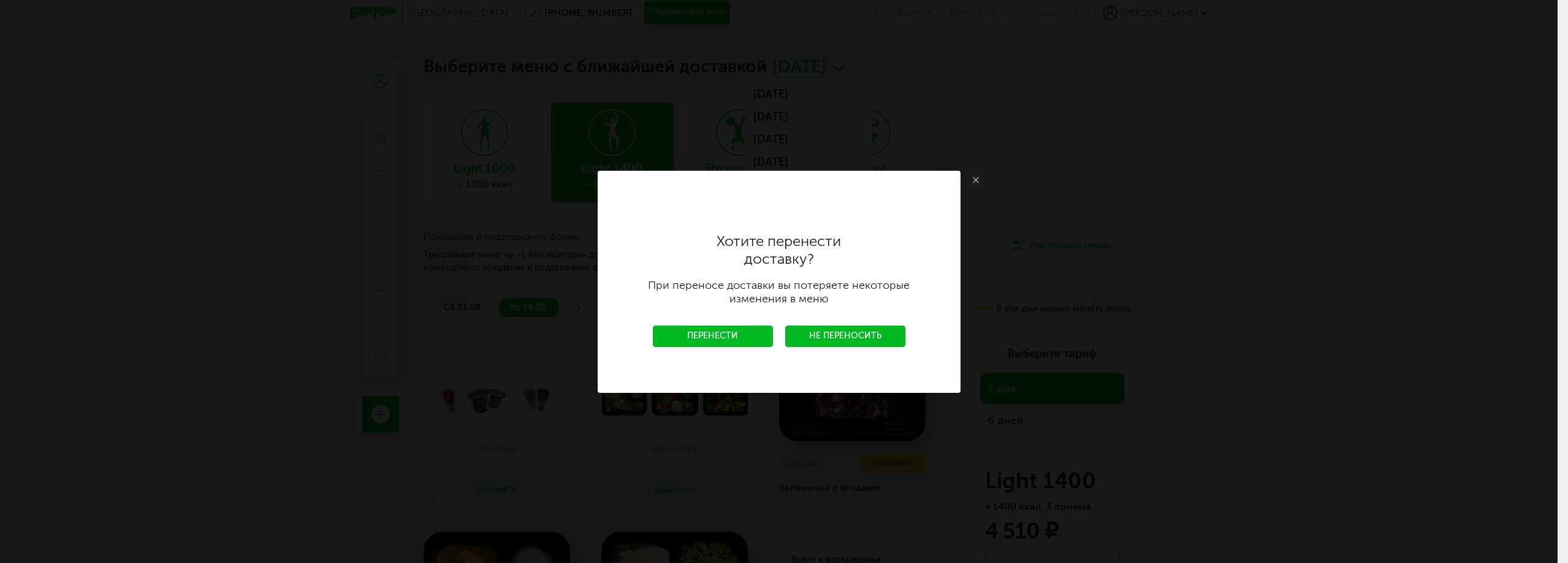
click at [744, 332] on link "Перенести" at bounding box center [712, 337] width 120 height 22
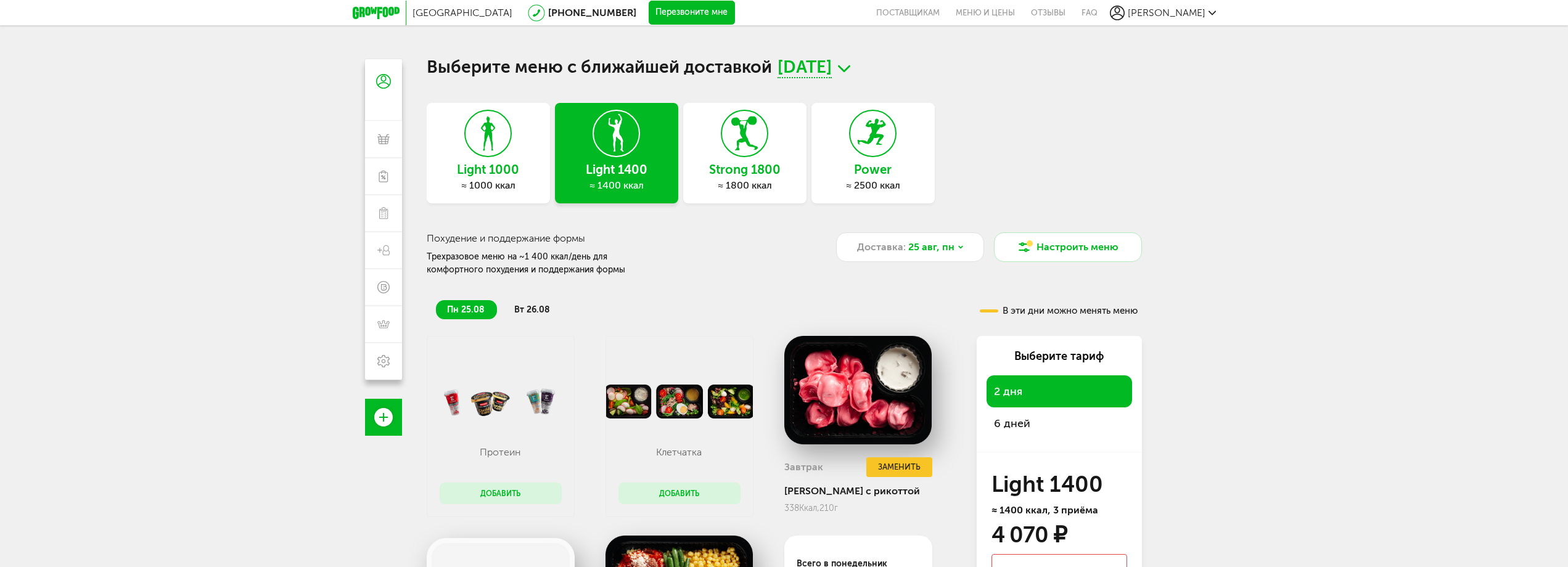
click at [732, 174] on h3 "Strong 1800" at bounding box center [745, 170] width 123 height 14
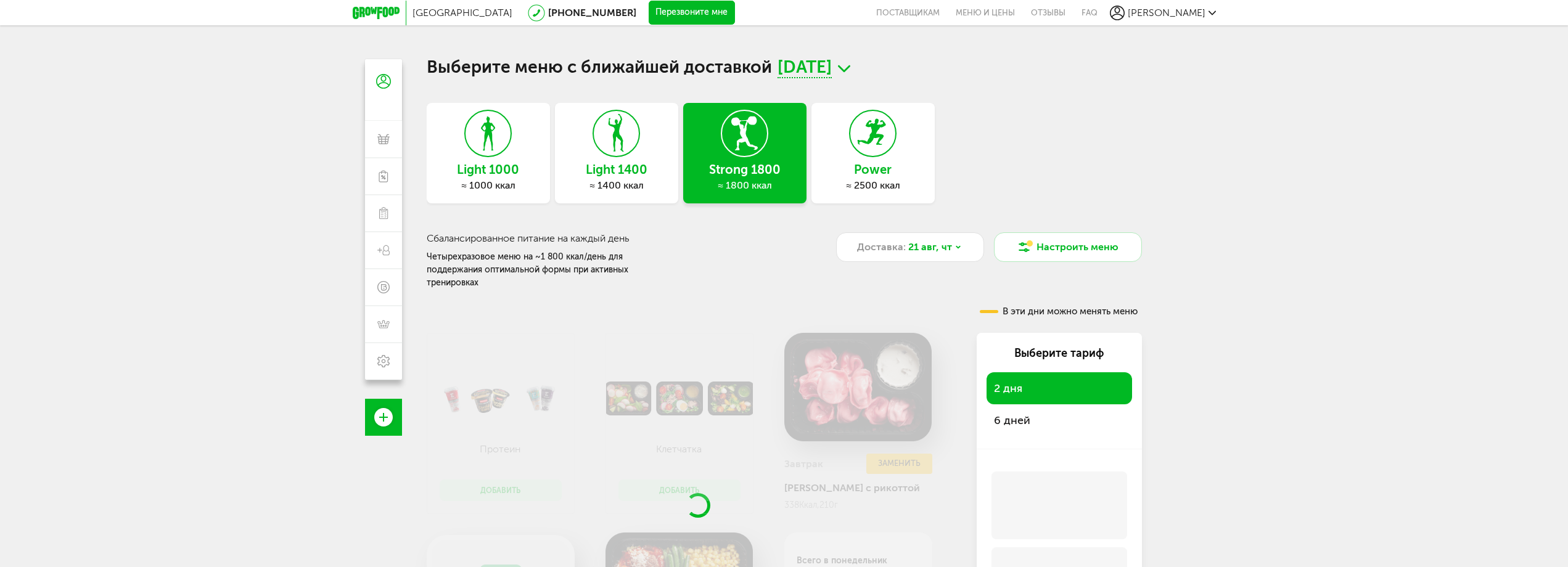
click at [876, 173] on div "Light 1000 ≈ 1000 ккал Light 1400 ≈ 1400 ккал Strong 1800 ≈ 1800 ккал Power ≈ 2…" at bounding box center [784, 156] width 715 height 106
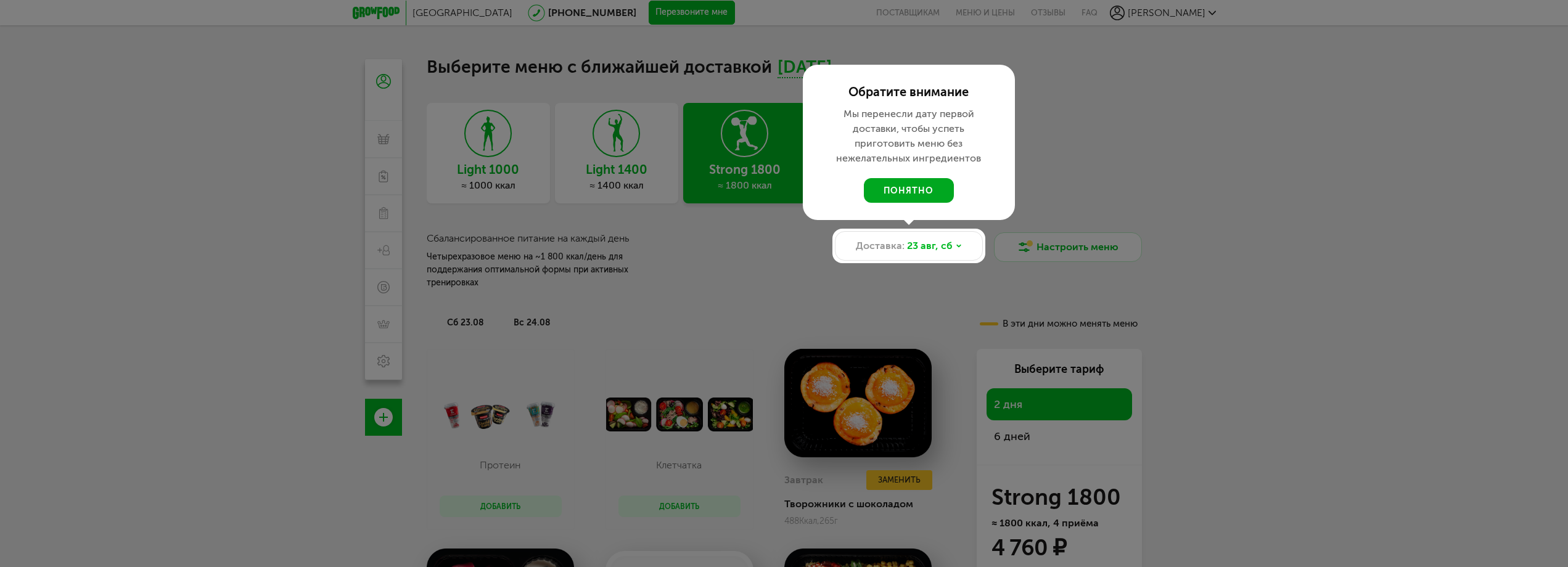
click at [917, 197] on button "понятно" at bounding box center [908, 190] width 90 height 24
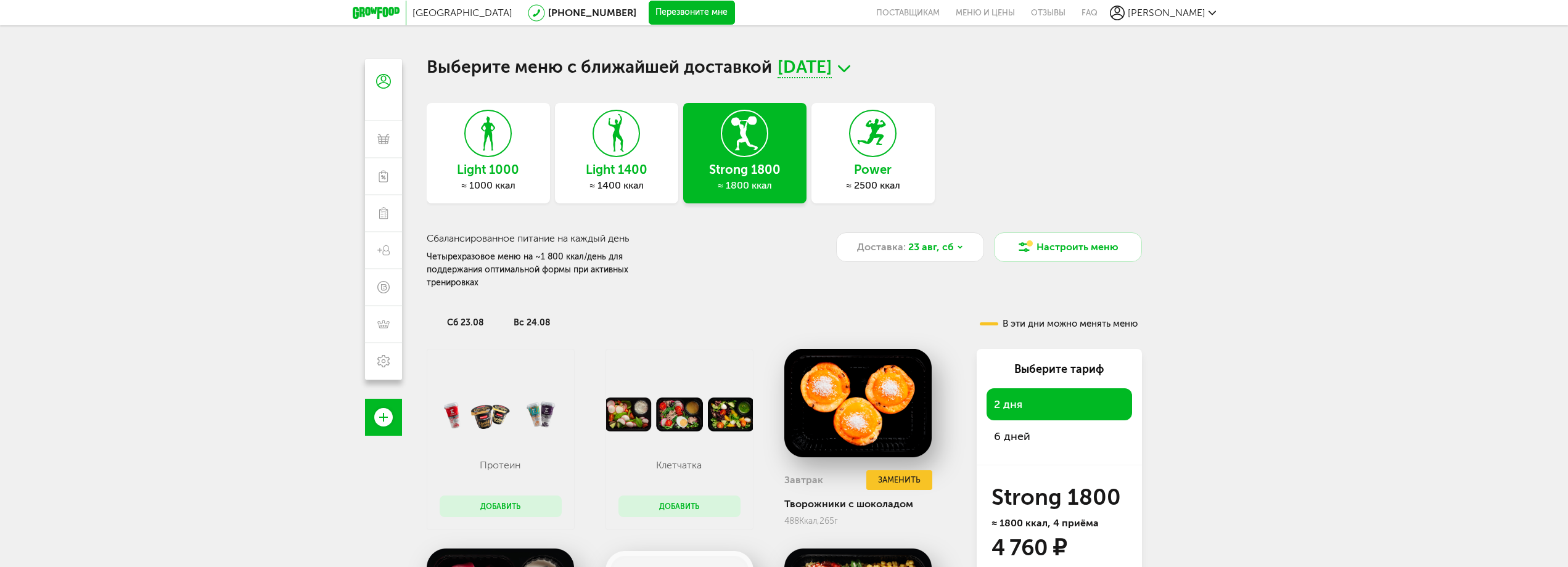
click at [730, 253] on div "Сбалансированное питание на каждый день Четырехразовое меню на ~1 800 ккал/день…" at bounding box center [631, 262] width 409 height 57
drag, startPoint x: 953, startPoint y: 473, endPoint x: 886, endPoint y: 336, distance: 152.5
click at [1259, 278] on div "Санкт-Петербург 8 (800) 555-21-78 Перезвоните мне поставщикам Меню и цены Отзыв…" at bounding box center [784, 338] width 1568 height 676
drag, startPoint x: 1259, startPoint y: 249, endPoint x: 1248, endPoint y: 225, distance: 26.4
click at [1224, 217] on div "Санкт-Петербург 8 (800) 555-21-78 Перезвоните мне поставщикам Меню и цены Отзыв…" at bounding box center [784, 338] width 1568 height 676
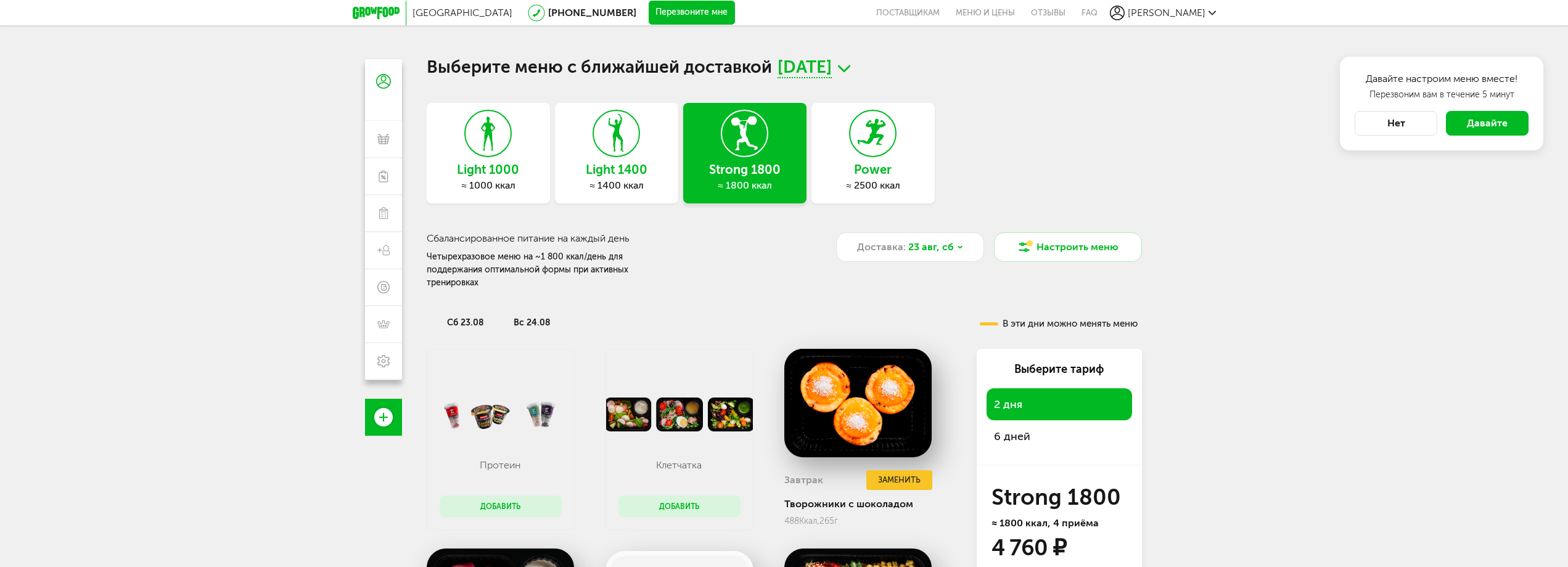
drag, startPoint x: 1413, startPoint y: 303, endPoint x: 1484, endPoint y: 283, distance: 73.8
click at [1484, 283] on div "Санкт-Петербург 8 (800) 555-21-78 Перезвоните мне поставщикам Меню и цены Отзыв…" at bounding box center [784, 338] width 1568 height 676
drag, startPoint x: 1538, startPoint y: 277, endPoint x: 1529, endPoint y: 251, distance: 27.5
click at [1529, 251] on div "Санкт-Петербург 8 (800) 555-21-78 Перезвоните мне поставщикам Меню и цены Отзыв…" at bounding box center [784, 338] width 1568 height 676
